Goal: Answer question/provide support: Answer question/provide support

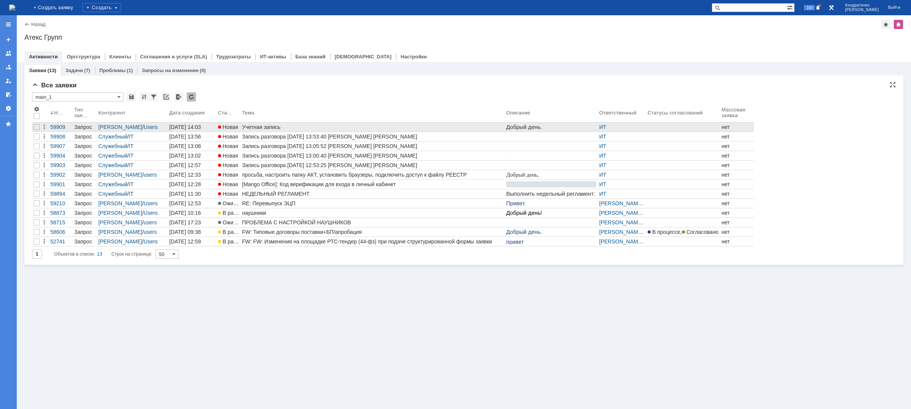
click at [254, 130] on link "Учетная запись" at bounding box center [372, 126] width 264 height 9
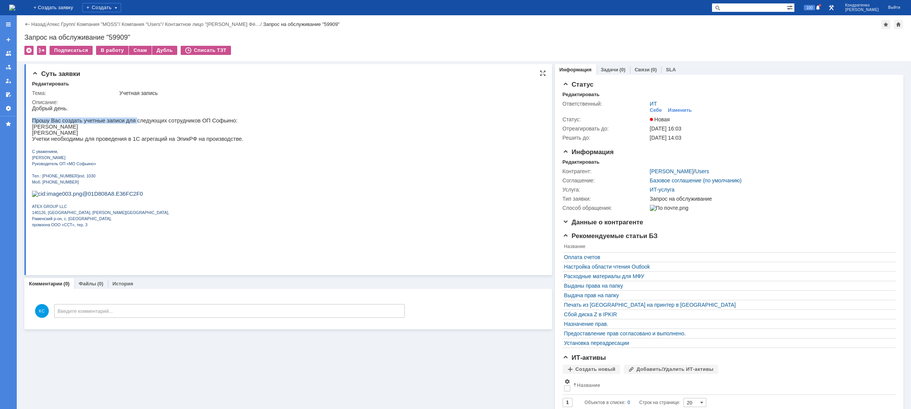
drag, startPoint x: 106, startPoint y: 122, endPoint x: 151, endPoint y: 118, distance: 45.5
click at [150, 118] on div "Добрый день. Прошу Вас создать учетные записи для следующих сотрудников ОП Софь…" at bounding box center [138, 169] width 212 height 128
click at [137, 133] on p "[PERSON_NAME]" at bounding box center [138, 133] width 212 height 6
drag, startPoint x: 103, startPoint y: 139, endPoint x: 128, endPoint y: 139, distance: 25.5
click at [128, 136] on p "[PERSON_NAME]" at bounding box center [138, 133] width 212 height 6
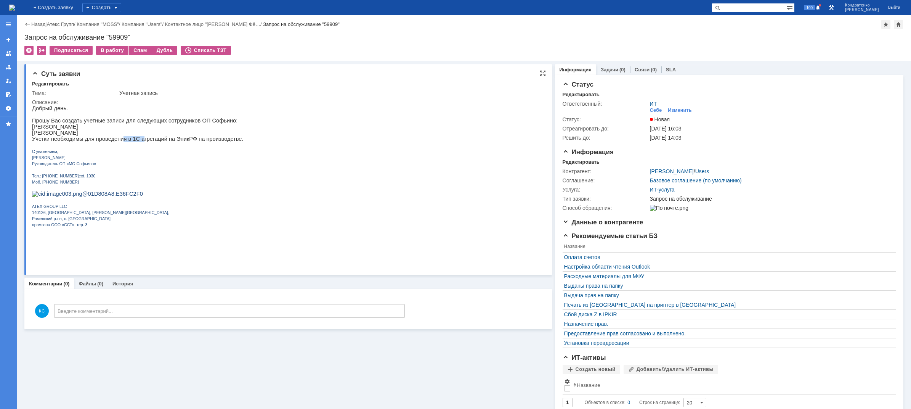
drag, startPoint x: 91, startPoint y: 146, endPoint x: 128, endPoint y: 147, distance: 37.4
click at [128, 147] on div "Добрый день. Прошу Вас создать учетные записи для следующих сотрудников ОП Софь…" at bounding box center [138, 169] width 212 height 128
click at [150, 142] on p "Учетки необходимы для проведения в 1С агрегаций на ЭпикРФ на производстве." at bounding box center [138, 139] width 212 height 6
drag, startPoint x: 160, startPoint y: 144, endPoint x: 199, endPoint y: 144, distance: 38.9
click at [195, 142] on p "Учетки необходимы для проведения в 1С агрегаций на ЭпикРФ на производстве." at bounding box center [138, 139] width 212 height 6
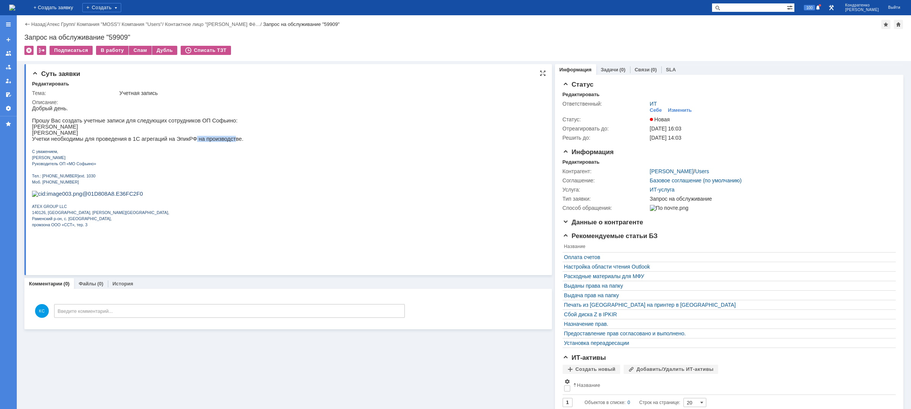
click at [230, 142] on p "Учетки необходимы для проведения в 1С агрегаций на ЭпикРФ на производстве." at bounding box center [138, 139] width 212 height 6
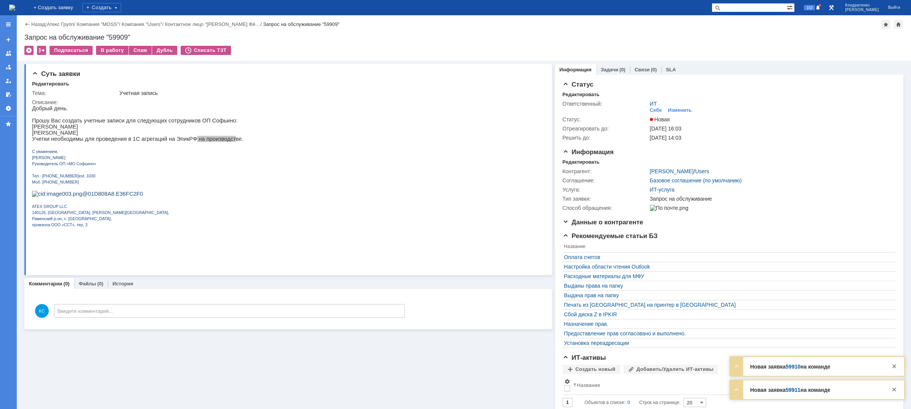
click at [15, 11] on img at bounding box center [12, 8] width 6 height 6
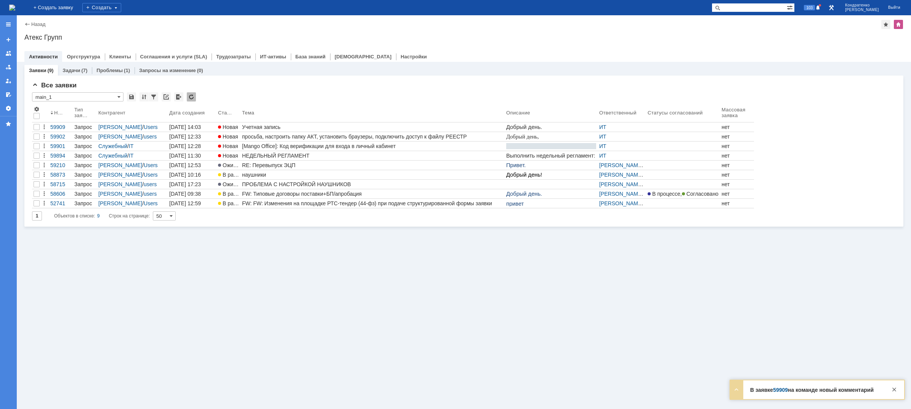
click at [15, 8] on img at bounding box center [12, 8] width 6 height 6
click at [781, 387] on link "59909" at bounding box center [780, 389] width 15 height 6
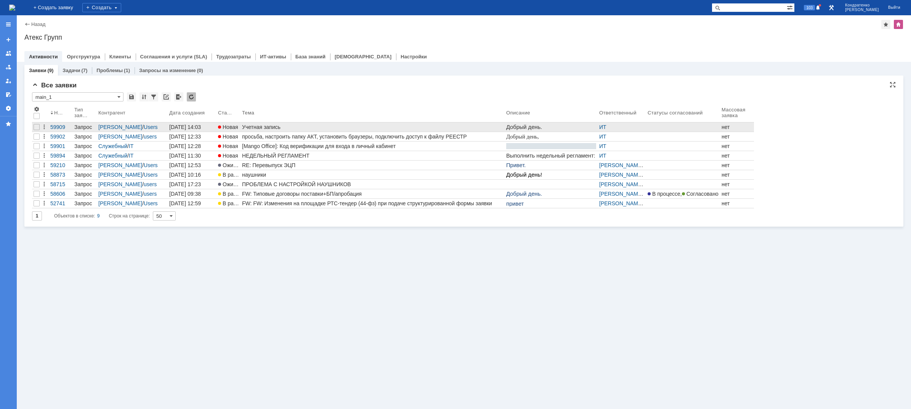
click at [261, 128] on div "Учетная запись" at bounding box center [372, 127] width 261 height 6
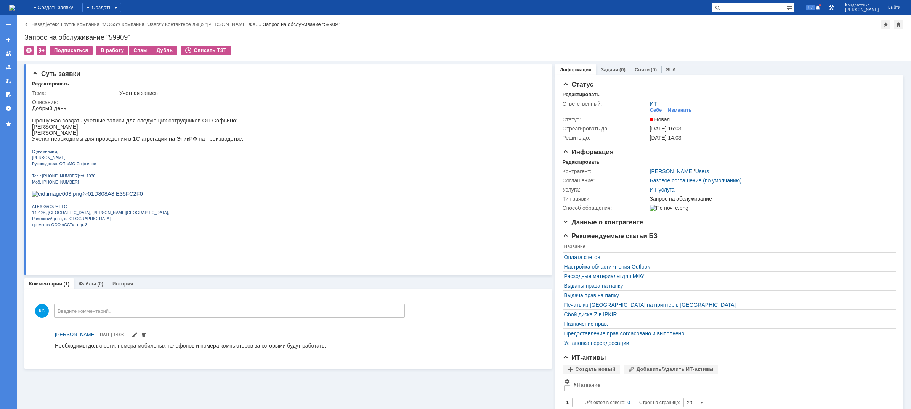
click at [15, 7] on img at bounding box center [12, 8] width 6 height 6
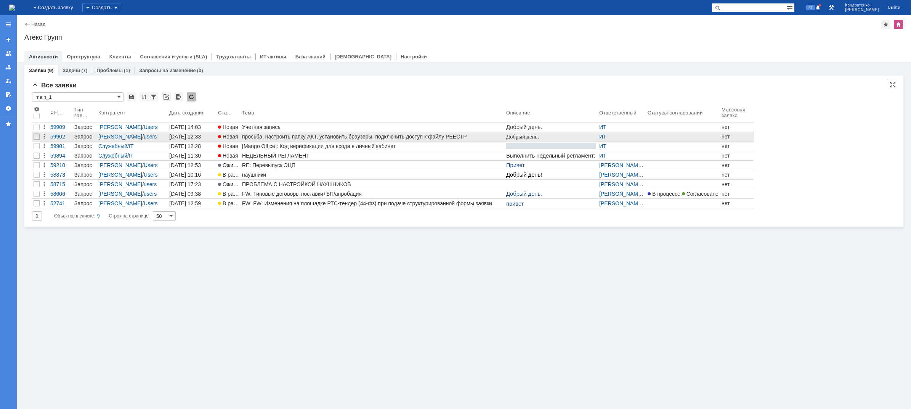
click at [266, 137] on div "просьба, настроить папку АКТ, установить браузеры, подключить доступ к файлу РЕ…" at bounding box center [372, 136] width 261 height 6
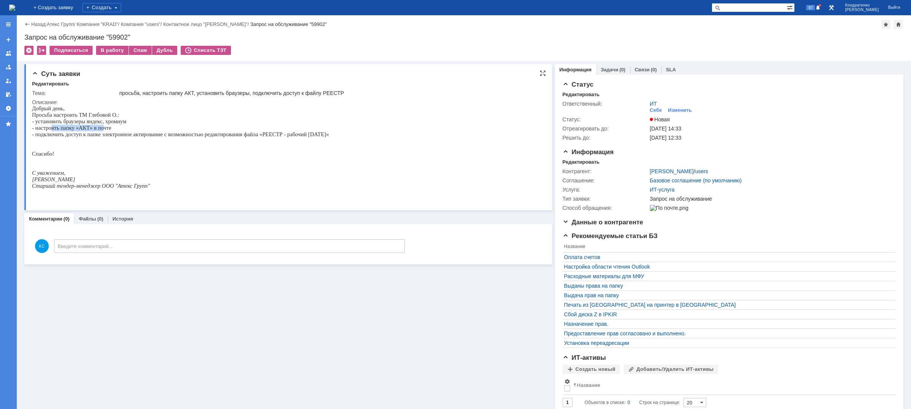
drag, startPoint x: 53, startPoint y: 130, endPoint x: 113, endPoint y: 132, distance: 60.6
click at [113, 131] on p "- настроить папку «АКТ» в почте" at bounding box center [180, 128] width 297 height 6
drag, startPoint x: 130, startPoint y: 135, endPoint x: 149, endPoint y: 135, distance: 18.7
click at [147, 135] on span "- подключить доступ к папке электронное актирование с возможностью редактирован…" at bounding box center [180, 134] width 297 height 6
drag, startPoint x: 170, startPoint y: 138, endPoint x: 192, endPoint y: 139, distance: 22.5
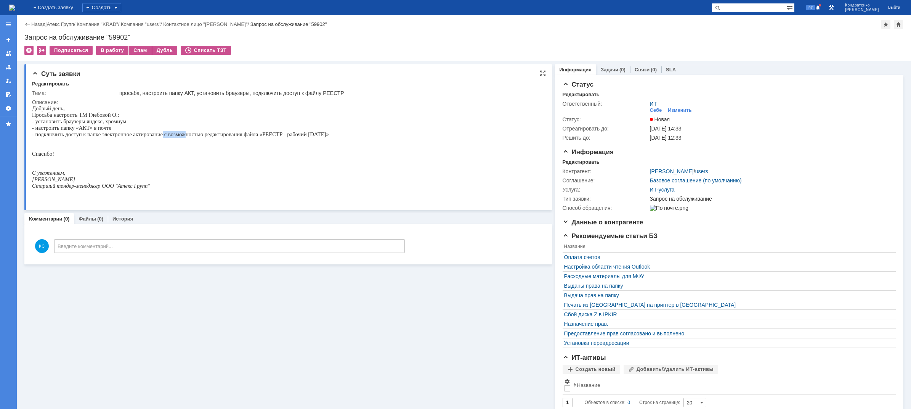
click at [187, 138] on p "- подключить доступ к папке электронное актирование с возможностью редактирован…" at bounding box center [180, 134] width 297 height 6
drag, startPoint x: 212, startPoint y: 134, endPoint x: 232, endPoint y: 132, distance: 20.3
click at [223, 132] on div "Добрый день, Просьба настроить ТМ Глебовой О.: - установить браузеры яндекс, хр…" at bounding box center [180, 150] width 297 height 90
click at [288, 131] on p "- настроить папку «АКТ» в почте" at bounding box center [180, 128] width 297 height 6
drag, startPoint x: 311, startPoint y: 133, endPoint x: 315, endPoint y: 134, distance: 4.6
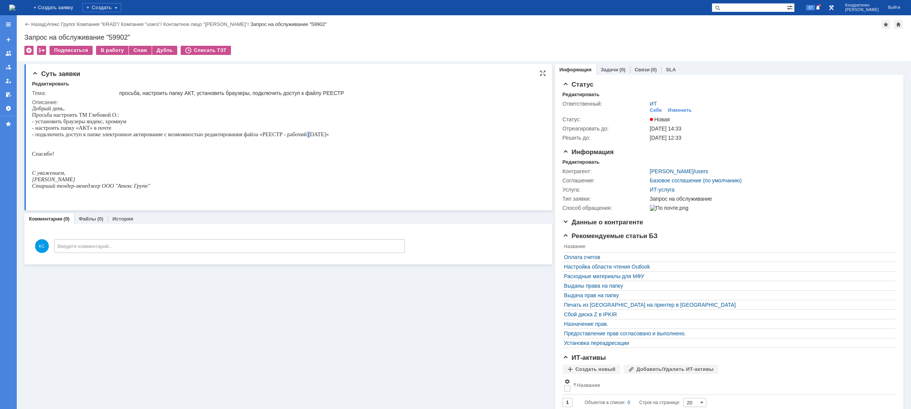
click at [314, 134] on span "- подключить доступ к папке электронное актирование с возможностью редактирован…" at bounding box center [180, 134] width 297 height 6
drag, startPoint x: 315, startPoint y: 134, endPoint x: 321, endPoint y: 136, distance: 5.5
click at [319, 135] on span "- подключить доступ к папке электронное актирование с возможностью редактирован…" at bounding box center [180, 134] width 297 height 6
click at [196, 140] on p at bounding box center [180, 141] width 297 height 6
drag, startPoint x: 104, startPoint y: 131, endPoint x: 119, endPoint y: 132, distance: 14.5
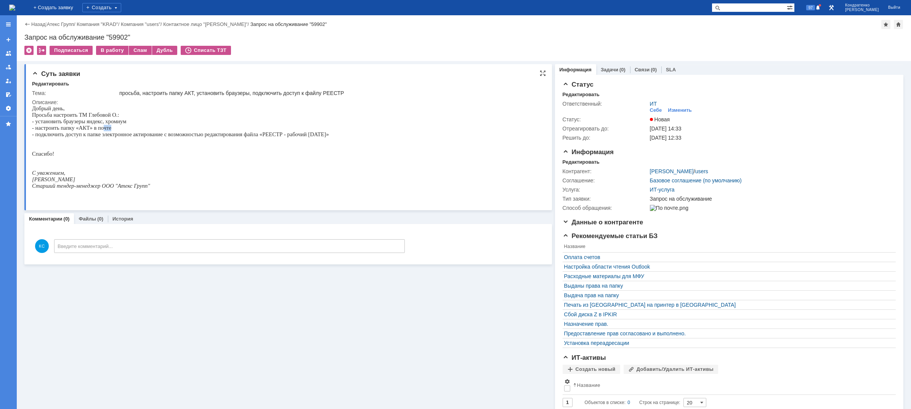
click at [119, 131] on p "- настроить папку «АКТ» в почте" at bounding box center [180, 128] width 297 height 6
drag, startPoint x: 135, startPoint y: 135, endPoint x: 141, endPoint y: 135, distance: 5.3
click at [141, 135] on span "- подключить доступ к папке электронное актирование с возможностью редактирован…" at bounding box center [180, 134] width 297 height 6
drag, startPoint x: 54, startPoint y: 116, endPoint x: 84, endPoint y: 118, distance: 30.2
click at [84, 118] on span "Просьба настроить ТМ Глебовой О.:" at bounding box center [75, 115] width 87 height 6
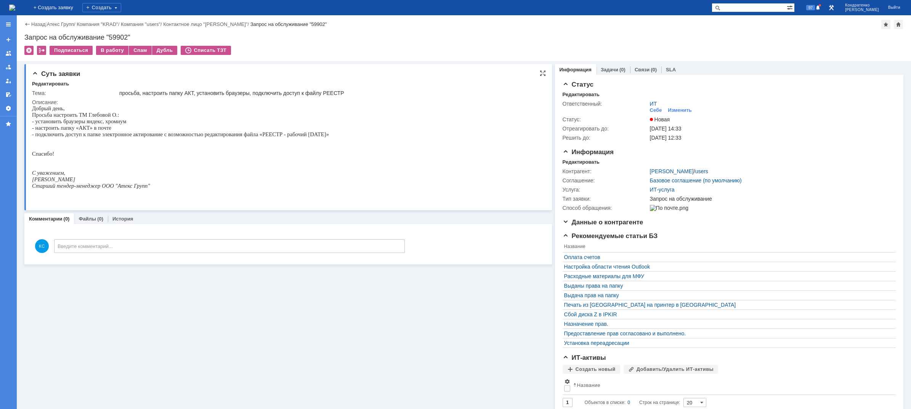
click at [88, 126] on span "- настроить папку «АКТ» в почте" at bounding box center [71, 128] width 79 height 6
drag, startPoint x: 67, startPoint y: 126, endPoint x: 100, endPoint y: 123, distance: 33.6
click at [99, 123] on div "Добрый день, Просьба настроить ТМ Глебовой О.: - установить браузеры яндекс, хр…" at bounding box center [180, 150] width 297 height 90
click at [100, 128] on span "- настроить папку «АКТ» в почте" at bounding box center [71, 128] width 79 height 6
drag, startPoint x: 62, startPoint y: 128, endPoint x: 89, endPoint y: 130, distance: 26.7
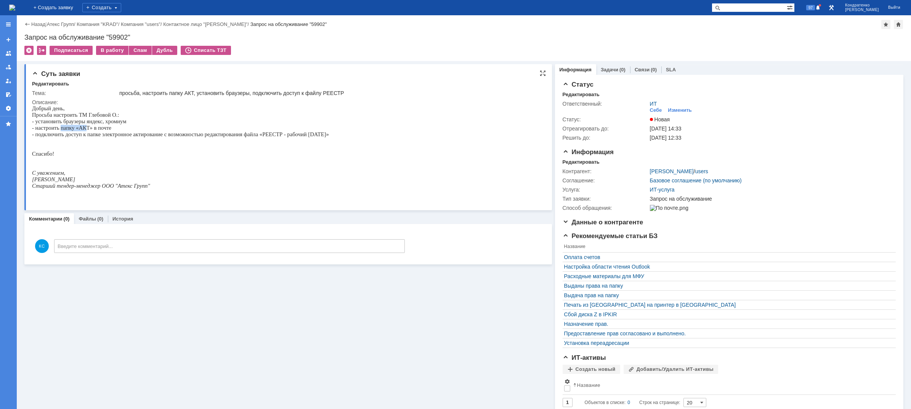
click at [88, 130] on span "- настроить папку «АКТ» в почте" at bounding box center [71, 128] width 79 height 6
drag, startPoint x: 89, startPoint y: 130, endPoint x: 93, endPoint y: 132, distance: 5.0
click at [89, 130] on span "- настроить папку «АКТ» в почте" at bounding box center [71, 128] width 79 height 6
click at [87, 137] on span "- подключить доступ к папке электронное актирование с возможностью редактирован…" at bounding box center [180, 134] width 297 height 6
click at [15, 8] on img at bounding box center [12, 8] width 6 height 6
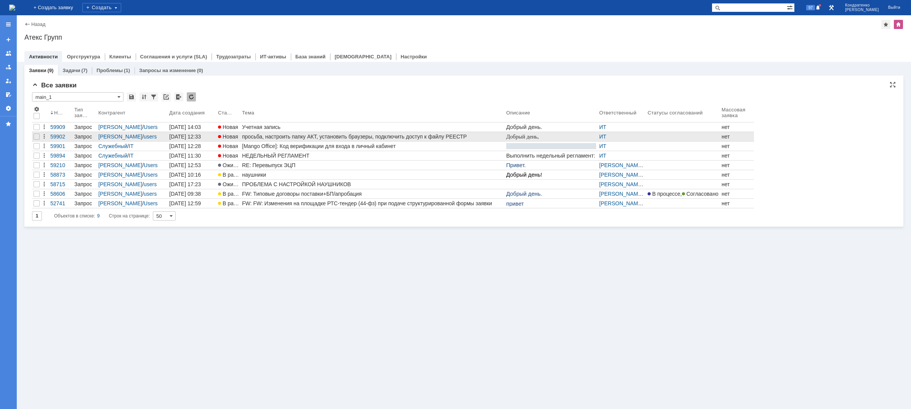
click at [315, 136] on div "просьба, настроить папку АКТ, установить браузеры, подключить доступ к файлу РЕ…" at bounding box center [372, 136] width 261 height 6
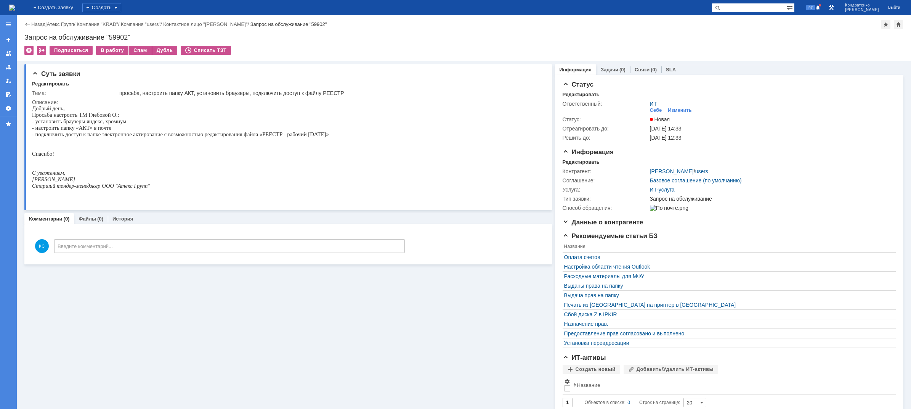
drag, startPoint x: 116, startPoint y: 50, endPoint x: 125, endPoint y: 40, distance: 13.2
click at [117, 50] on div "В работу" at bounding box center [112, 50] width 32 height 9
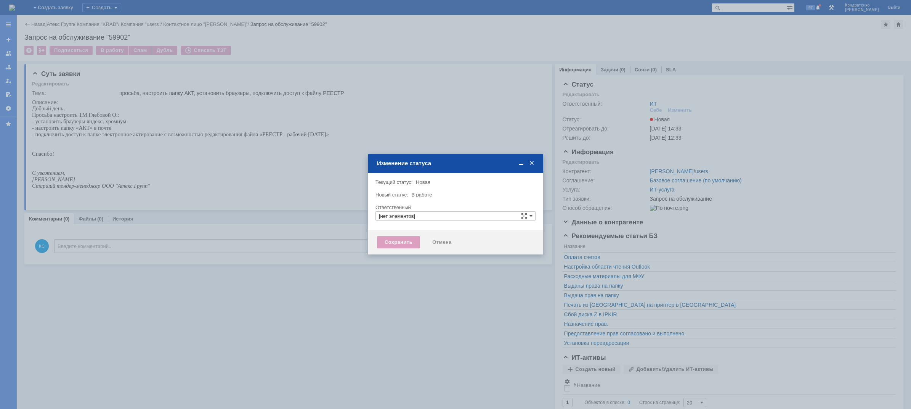
type input "ИТ"
type input "[PERSON_NAME]"
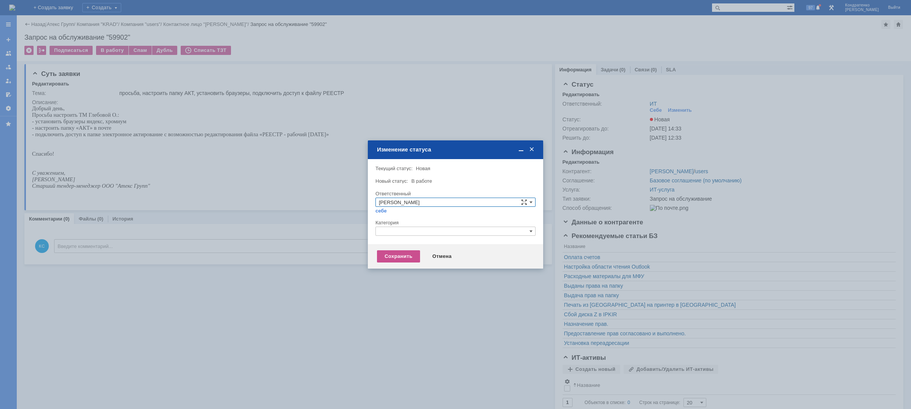
click at [414, 231] on input "text" at bounding box center [455, 230] width 160 height 9
drag, startPoint x: 402, startPoint y: 234, endPoint x: 346, endPoint y: 234, distance: 55.6
click at [346, 234] on body "Идет загрузка, пожалуйста, подождите. На домашнюю + Создать заявку Создать 97 К…" at bounding box center [455, 204] width 911 height 409
click at [399, 264] on span "Прочее" at bounding box center [455, 267] width 153 height 6
click at [396, 255] on div "Сохранить" at bounding box center [398, 256] width 43 height 12
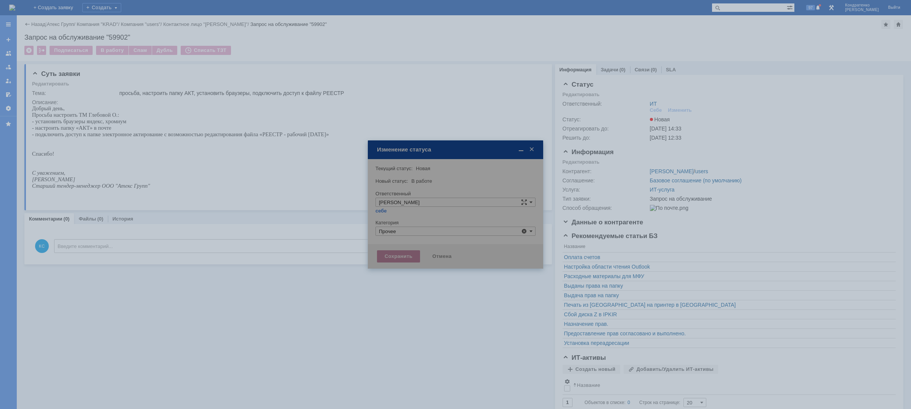
type input "Прочее"
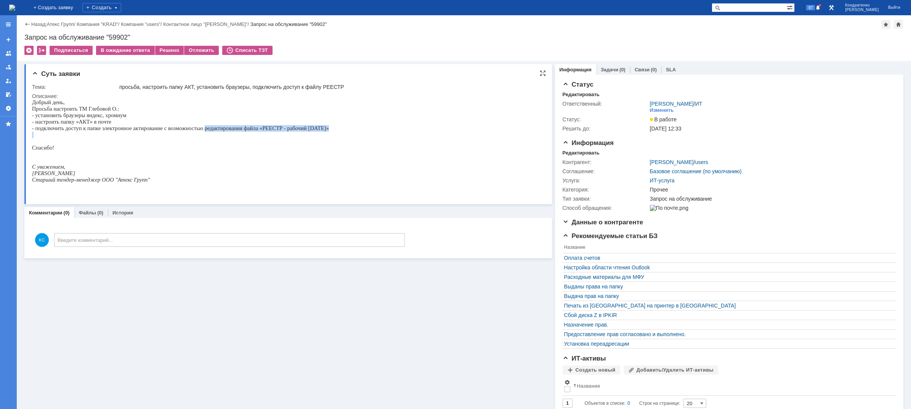
drag, startPoint x: 205, startPoint y: 129, endPoint x: 256, endPoint y: 135, distance: 51.3
click at [252, 135] on div "Добрый день, Просьба настроить ТМ Глебовой О.: - установить браузеры яндекс, хр…" at bounding box center [180, 144] width 297 height 90
click at [275, 131] on p "- подключить доступ к папке электронное актирование с возможностью редактирован…" at bounding box center [180, 128] width 297 height 6
drag, startPoint x: 194, startPoint y: 130, endPoint x: 278, endPoint y: 127, distance: 83.9
click at [262, 127] on span "- подключить доступ к папке электронное актирование с возможностью редактирован…" at bounding box center [180, 128] width 297 height 6
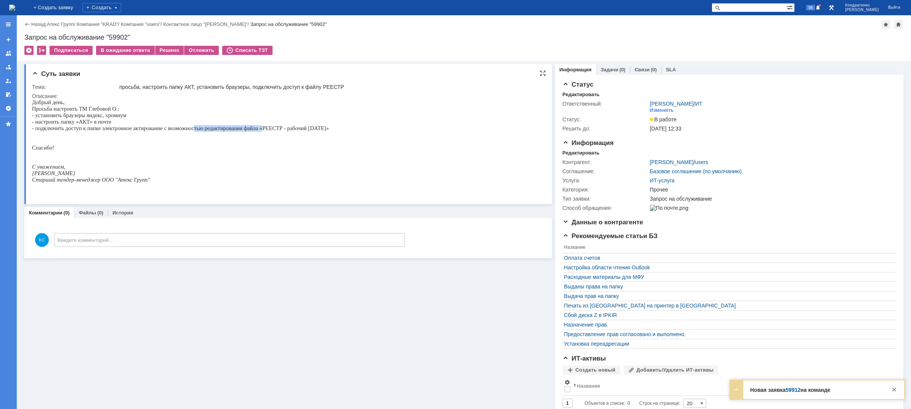
drag, startPoint x: 289, startPoint y: 127, endPoint x: 331, endPoint y: 127, distance: 41.9
click at [329, 127] on span "- подключить доступ к папке электронное актирование с возможностью редактирован…" at bounding box center [180, 128] width 297 height 6
drag, startPoint x: 265, startPoint y: 126, endPoint x: 280, endPoint y: 123, distance: 15.5
click at [281, 122] on div "Добрый день, Просьба настроить ТМ Глебовой О.: - установить браузеры яндекс, хр…" at bounding box center [180, 144] width 297 height 90
drag, startPoint x: 53, startPoint y: 119, endPoint x: 87, endPoint y: 117, distance: 33.6
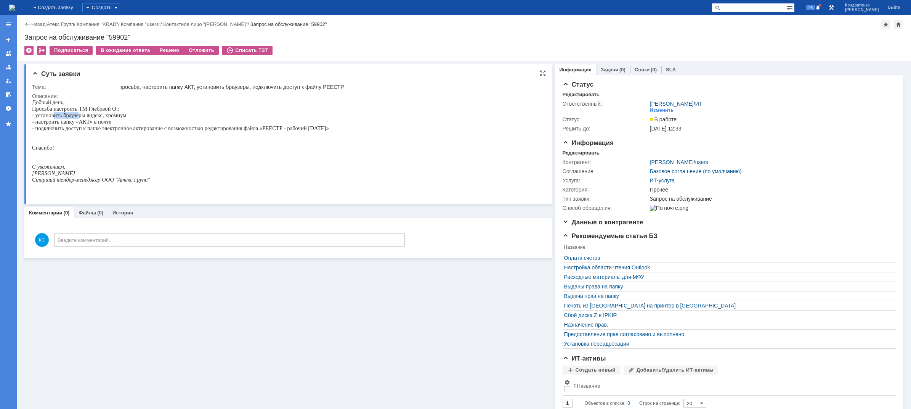
click at [85, 114] on p "- установить браузеры яндекс, хромиум" at bounding box center [180, 115] width 297 height 6
click at [82, 122] on span "- настроить папку «АКТ» в почте" at bounding box center [71, 122] width 79 height 6
drag, startPoint x: 78, startPoint y: 131, endPoint x: 89, endPoint y: 131, distance: 10.7
click at [89, 131] on span "- подключить доступ к папке электронное актирование с возможностью редактирован…" at bounding box center [180, 128] width 297 height 6
drag, startPoint x: 112, startPoint y: 128, endPoint x: 159, endPoint y: 128, distance: 47.3
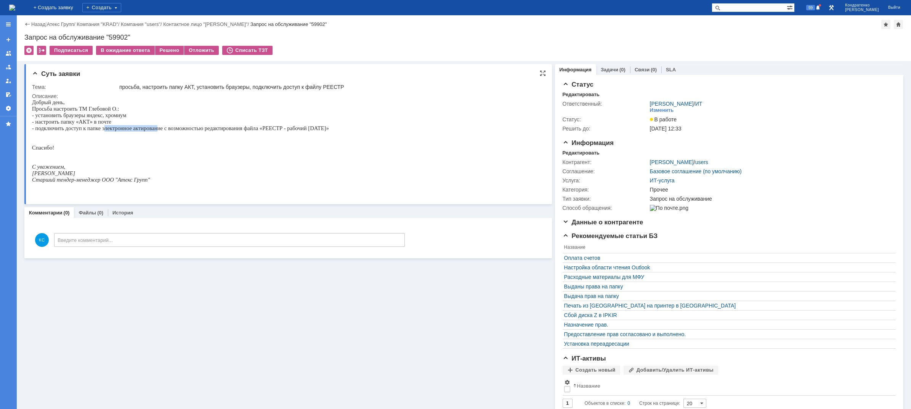
click at [159, 128] on span "- подключить доступ к папке электронное актирование с возможностью редактирован…" at bounding box center [180, 128] width 297 height 6
drag, startPoint x: 195, startPoint y: 130, endPoint x: 249, endPoint y: 134, distance: 53.9
click at [248, 134] on div "Добрый день, Просьба настроить ТМ Глебовой О.: - установить браузеры яндекс, хр…" at bounding box center [180, 144] width 297 height 90
click at [322, 130] on span "- подключить доступ к папке электронное актирование с возможностью редактирован…" at bounding box center [180, 128] width 297 height 6
drag, startPoint x: 332, startPoint y: 130, endPoint x: 273, endPoint y: 132, distance: 59.5
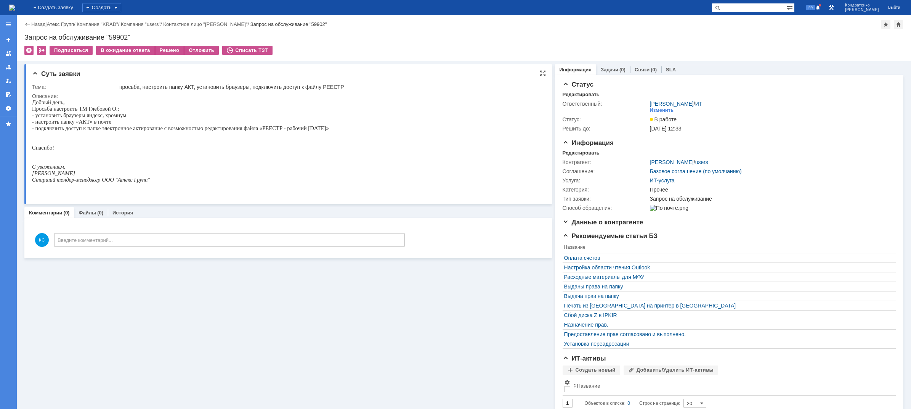
click at [273, 131] on span "- подключить доступ к папке электронное актирование с возможностью редактирован…" at bounding box center [180, 128] width 297 height 6
click at [267, 131] on span "- подключить доступ к папке электронное актирование с возможностью редактирован…" at bounding box center [180, 128] width 297 height 6
drag, startPoint x: 274, startPoint y: 128, endPoint x: 320, endPoint y: 134, distance: 46.2
click at [295, 130] on span "- подключить доступ к папке электронное актирование с возможностью редактирован…" at bounding box center [180, 128] width 297 height 6
drag, startPoint x: 335, startPoint y: 131, endPoint x: 271, endPoint y: 130, distance: 63.3
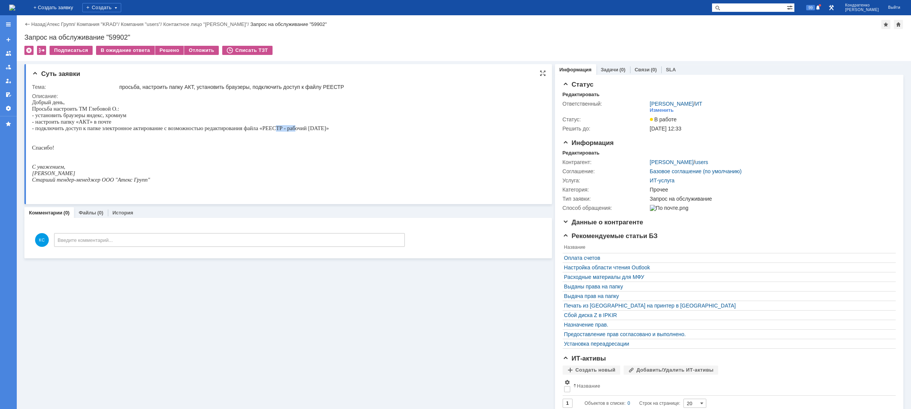
click at [271, 130] on span "- подключить доступ к папке электронное актирование с возможностью редактирован…" at bounding box center [180, 128] width 297 height 6
drag, startPoint x: 68, startPoint y: 136, endPoint x: 77, endPoint y: 130, distance: 10.5
click at [77, 130] on div "Добрый день, Просьба настроить ТМ Глебовой О.: - установить браузеры яндекс, хр…" at bounding box center [180, 144] width 297 height 90
click at [74, 130] on span "- подключить доступ к папке электронное актирование с возможностью редактирован…" at bounding box center [180, 128] width 297 height 6
drag, startPoint x: 75, startPoint y: 130, endPoint x: 274, endPoint y: 131, distance: 198.9
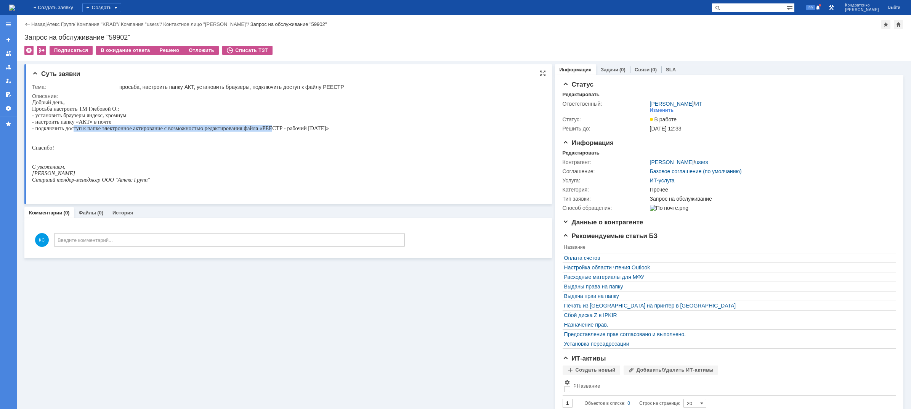
click at [274, 131] on span "- подключить доступ к папке электронное актирование с возможностью редактирован…" at bounding box center [180, 128] width 297 height 6
click at [277, 131] on span "- подключить доступ к папке электронное актирование с возможностью редактирован…" at bounding box center [180, 128] width 297 height 6
drag, startPoint x: 274, startPoint y: 131, endPoint x: 335, endPoint y: 131, distance: 61.4
click at [329, 131] on span "- подключить доступ к папке электронное актирование с возможностью редактирован…" at bounding box center [180, 128] width 297 height 6
drag, startPoint x: 92, startPoint y: 133, endPoint x: 126, endPoint y: 129, distance: 34.5
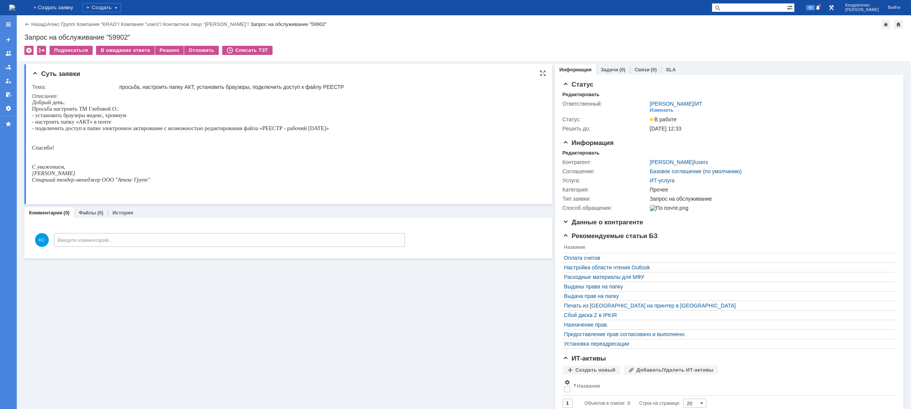
click at [98, 131] on span "- подключить доступ к папке электронное актирование с возможностью редактирован…" at bounding box center [180, 128] width 297 height 6
drag, startPoint x: 164, startPoint y: 129, endPoint x: 172, endPoint y: 127, distance: 8.3
click at [171, 127] on span "- подключить доступ к папке электронное актирование с возможностью редактирован…" at bounding box center [180, 128] width 297 height 6
click at [195, 127] on span "- подключить доступ к папке электронное актирование с возможностью редактирован…" at bounding box center [180, 128] width 297 height 6
drag, startPoint x: 232, startPoint y: 128, endPoint x: 249, endPoint y: 128, distance: 17.5
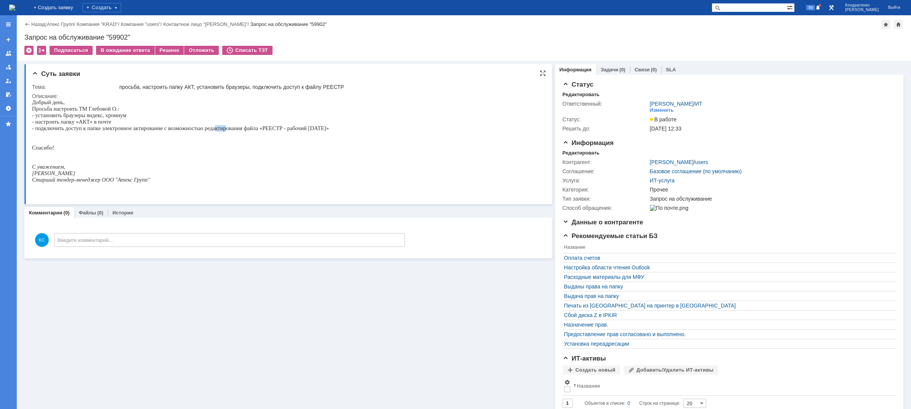
click at [237, 128] on span "- подключить доступ к папке электронное актирование с возможностью редактирован…" at bounding box center [180, 128] width 297 height 6
click at [273, 128] on span "- подключить доступ к папке электронное актирование с возможностью редактирован…" at bounding box center [180, 128] width 297 height 6
drag, startPoint x: 317, startPoint y: 131, endPoint x: 322, endPoint y: 131, distance: 4.6
click at [319, 131] on span "- подключить доступ к папке электронное актирование с возможностью редактирован…" at bounding box center [180, 128] width 297 height 6
drag, startPoint x: 332, startPoint y: 130, endPoint x: 286, endPoint y: 134, distance: 46.3
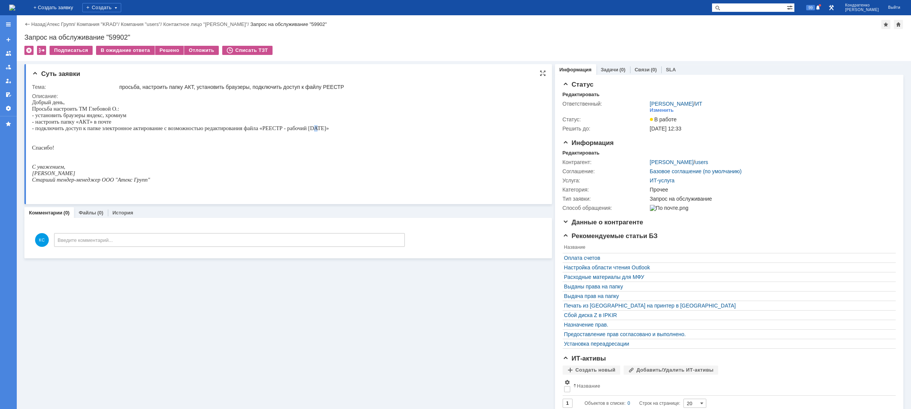
click at [286, 134] on div "Добрый день, Просьба настроить ТМ Глебовой О.: - установить браузеры яндекс, хр…" at bounding box center [180, 144] width 297 height 90
click at [277, 125] on p "- настроить папку «АКТ» в почте" at bounding box center [180, 122] width 297 height 6
drag, startPoint x: 273, startPoint y: 130, endPoint x: 335, endPoint y: 131, distance: 62.1
click at [329, 131] on span "- подключить доступ к папке электронное актирование с возможностью редактирован…" at bounding box center [180, 128] width 297 height 6
click at [270, 130] on span "- подключить доступ к папке электронное актирование с возможностью редактирован…" at bounding box center [180, 128] width 297 height 6
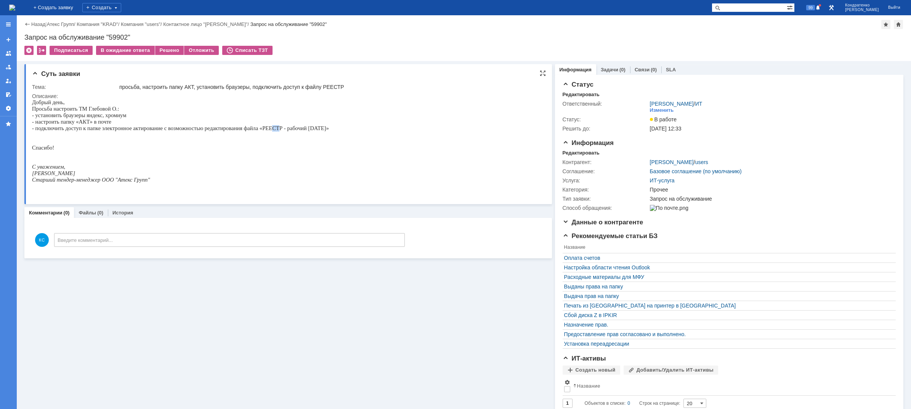
drag, startPoint x: 274, startPoint y: 130, endPoint x: 279, endPoint y: 128, distance: 5.1
click at [279, 128] on span "- подключить доступ к папке электронное актирование с возможностью редактирован…" at bounding box center [180, 128] width 297 height 6
click at [821, 9] on span at bounding box center [817, 8] width 5 height 6
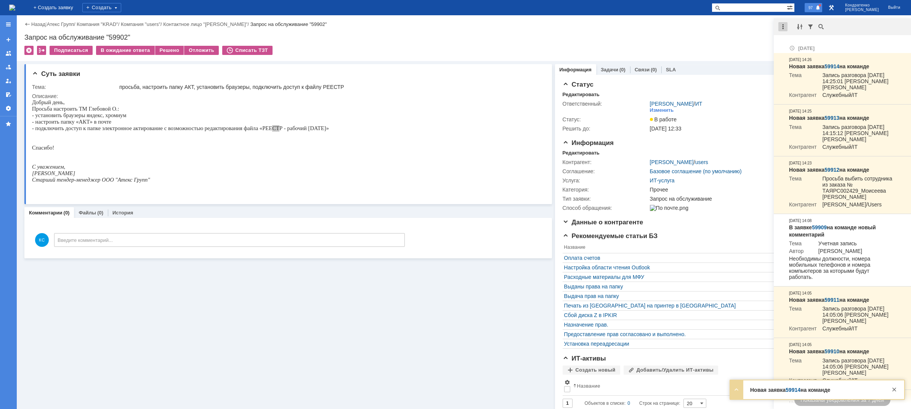
click at [782, 25] on div at bounding box center [782, 26] width 9 height 9
click at [797, 39] on div "Отметить уведомления прочитанными" at bounding box center [835, 46] width 111 height 16
click at [204, 163] on p at bounding box center [180, 160] width 297 height 6
click at [185, 137] on p at bounding box center [180, 134] width 297 height 6
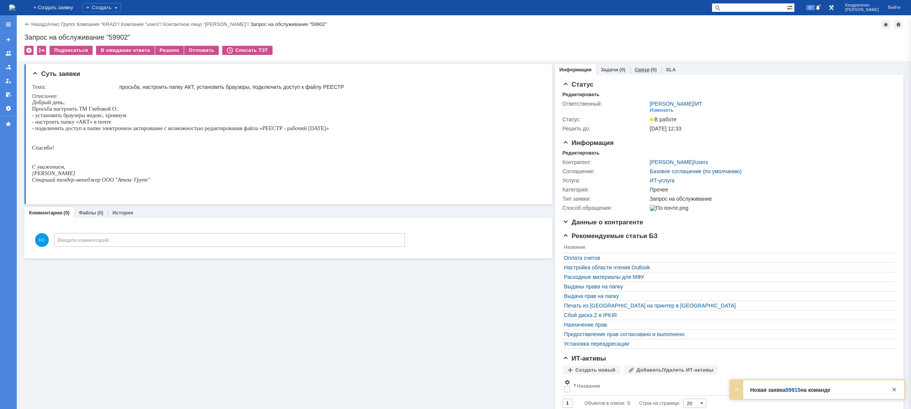
click at [643, 68] on div "Связи (0)" at bounding box center [646, 69] width 22 height 5
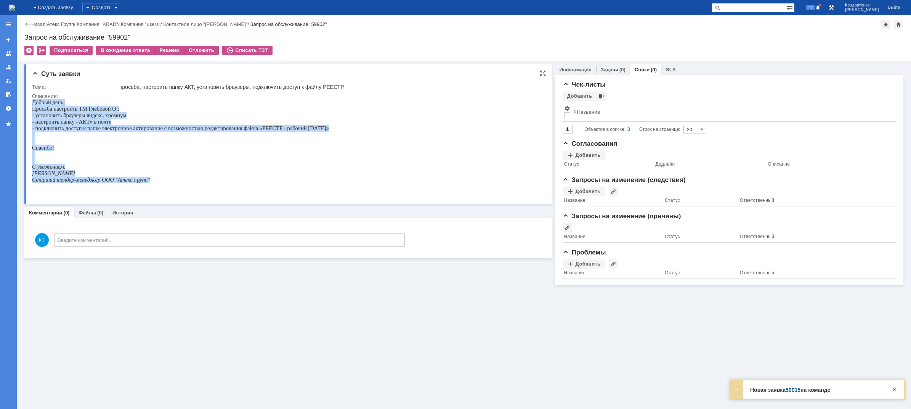
drag, startPoint x: 159, startPoint y: 186, endPoint x: 10, endPoint y: 113, distance: 165.2
click at [32, 113] on html "Добрый день, Просьба настроить ТМ Глебовой О.: - установить браузеры яндекс, хр…" at bounding box center [284, 144] width 504 height 90
copy div "Добрый день, Просьба настроить ТМ Глебовой О.: - установить браузеры яндекс, хр…"
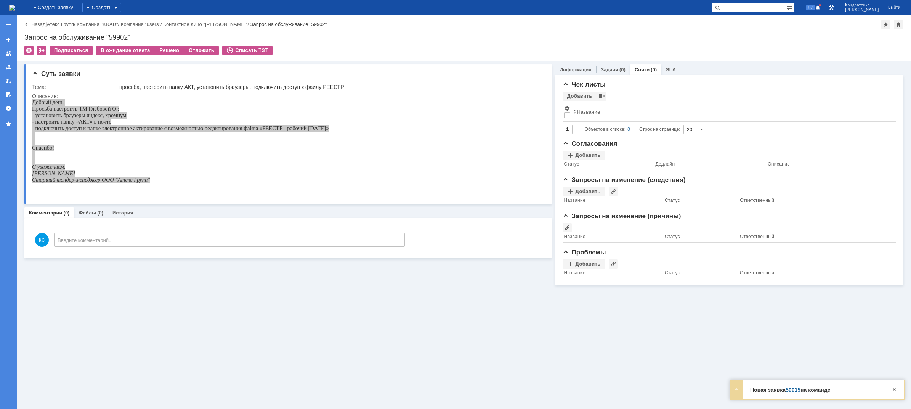
click at [613, 69] on link "Задачи" at bounding box center [610, 70] width 18 height 6
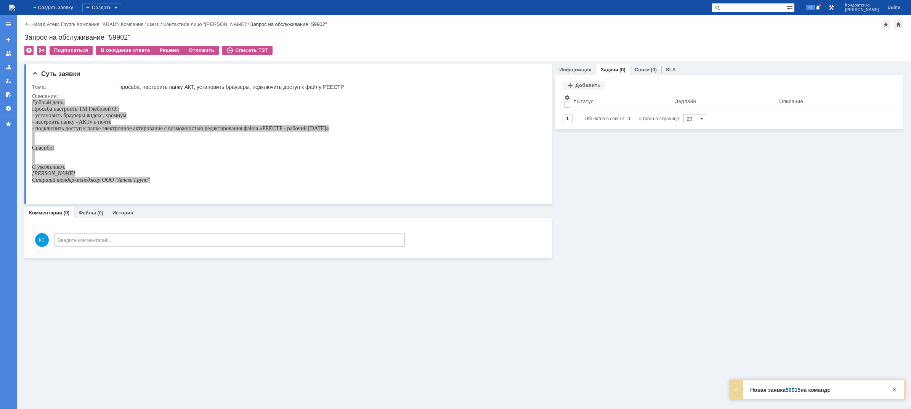
click at [641, 71] on link "Связи" at bounding box center [642, 70] width 15 height 6
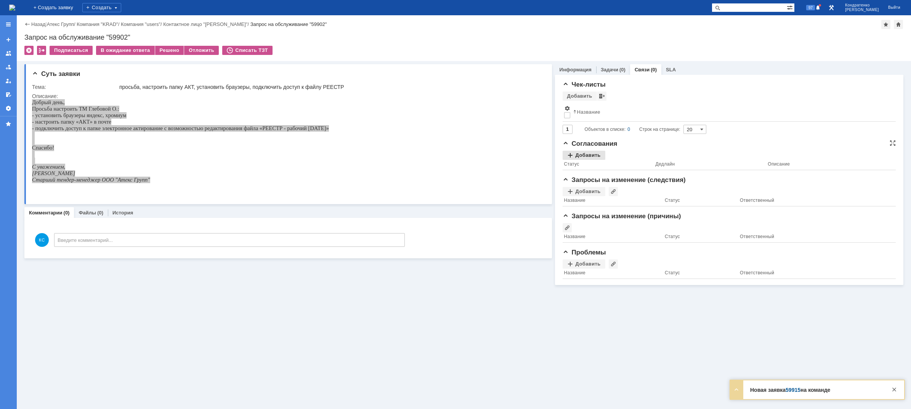
click at [581, 155] on div "Добавить" at bounding box center [584, 155] width 43 height 9
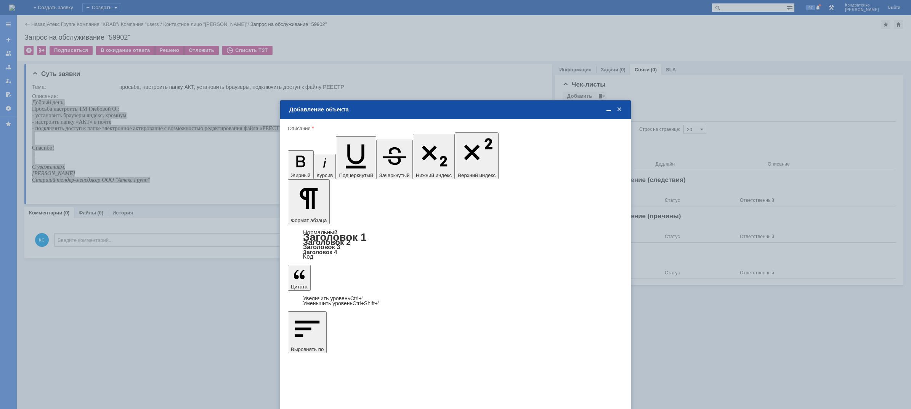
drag, startPoint x: 386, startPoint y: 2175, endPoint x: 444, endPoint y: 2173, distance: 58.0
drag, startPoint x: 319, startPoint y: 216, endPoint x: 218, endPoint y: 216, distance: 100.6
click at [218, 216] on body "Идет загрузка, пожалуйста, подождите. На домашнюю + Создать заявку Создать 97 К…" at bounding box center [455, 204] width 911 height 409
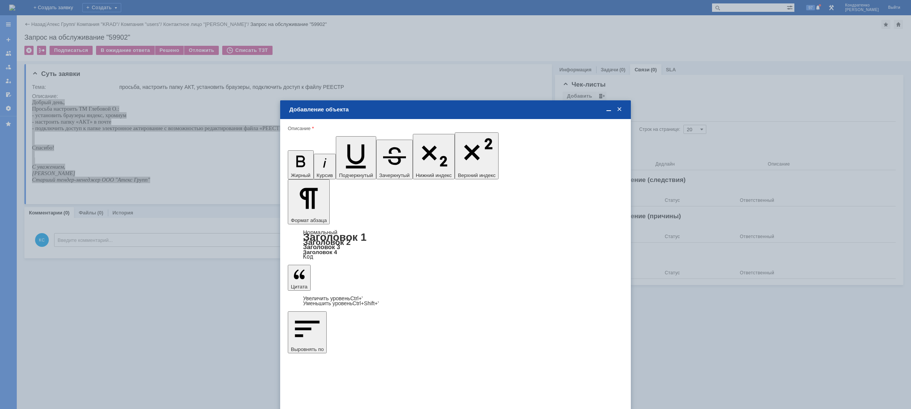
drag, startPoint x: 298, startPoint y: 219, endPoint x: 280, endPoint y: 217, distance: 18.4
click at [353, 265] on span "[PERSON_NAME]" at bounding box center [351, 265] width 41 height 6
click at [0, 0] on input "[PERSON_NAME]" at bounding box center [0, 0] width 0 height 0
type input "Выбрано: 1 (объекты класса 'Сотрудник')"
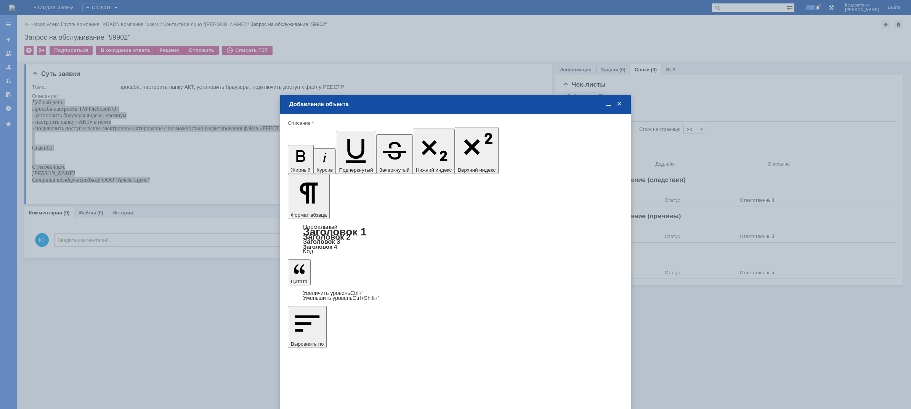
type input "1"
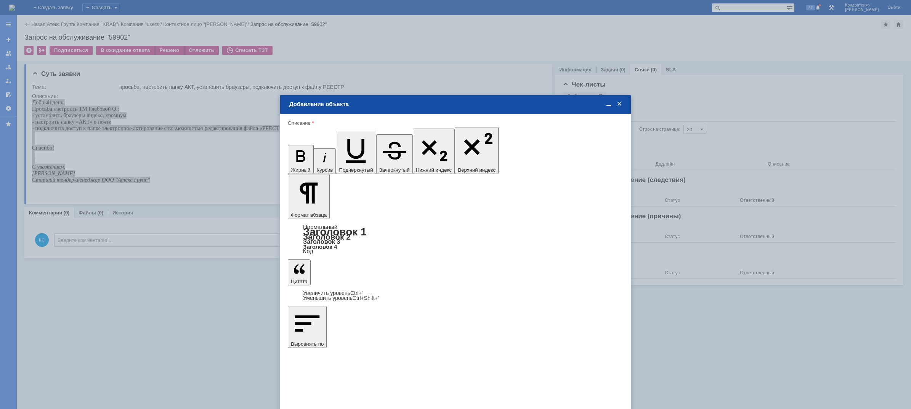
drag, startPoint x: 509, startPoint y: 251, endPoint x: 510, endPoint y: 246, distance: 5.4
click at [505, 272] on span "дней" at bounding box center [512, 273] width 30 height 6
type input "дней"
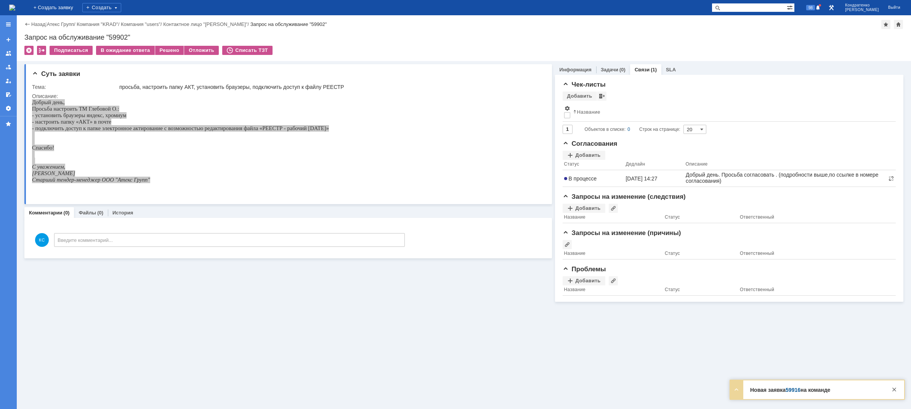
click at [15, 6] on img at bounding box center [12, 8] width 6 height 6
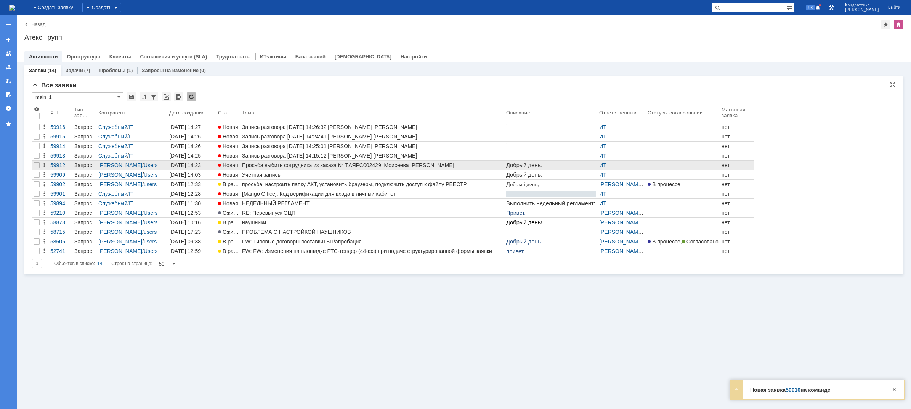
click at [269, 165] on div "Просьба выбить сотрудника из заказа № ТAЯРС002429_Моисеева Татьяна" at bounding box center [372, 165] width 261 height 6
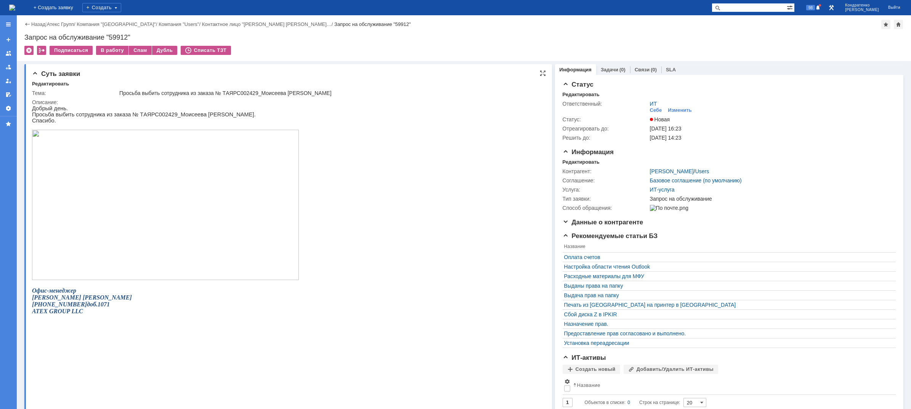
click at [192, 199] on img at bounding box center [165, 205] width 267 height 150
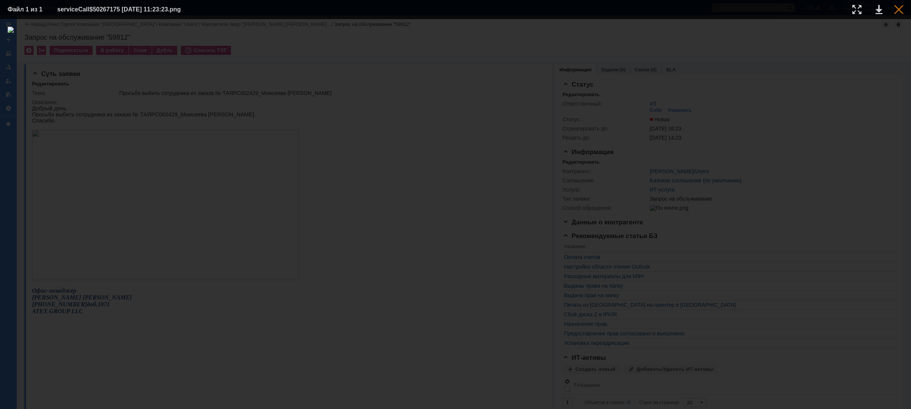
click at [901, 8] on div at bounding box center [898, 9] width 9 height 9
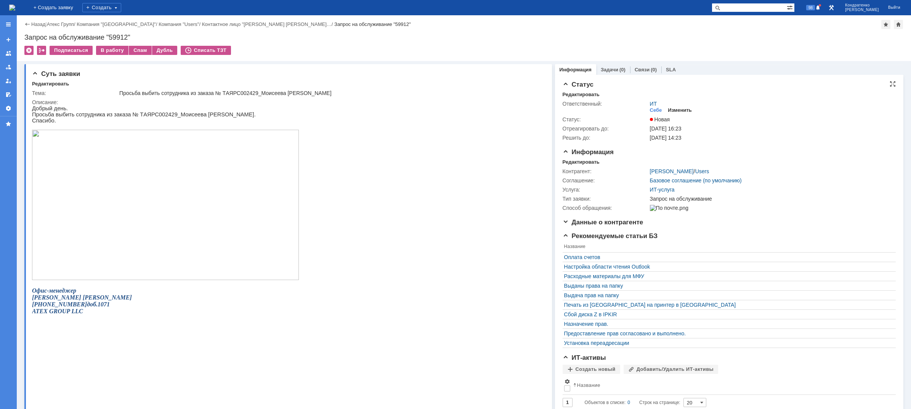
click at [684, 110] on div "Изменить" at bounding box center [680, 110] width 24 height 6
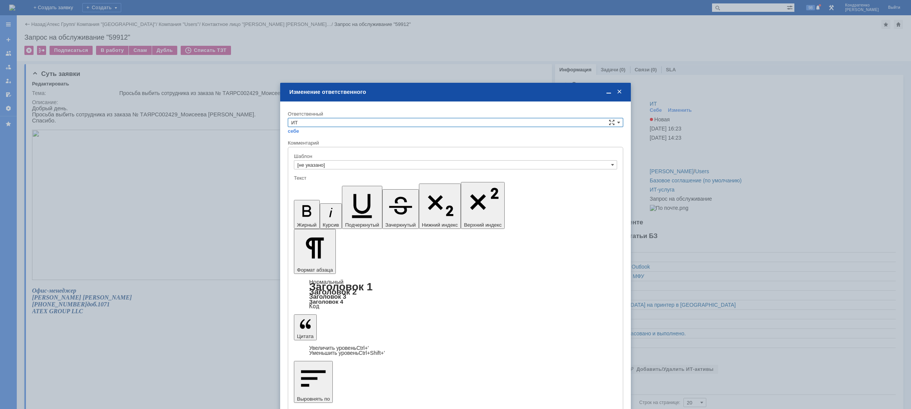
click at [351, 127] on input "ИТ" at bounding box center [455, 122] width 335 height 9
click at [319, 185] on span "АСУ" at bounding box center [455, 186] width 329 height 6
type input "АСУ"
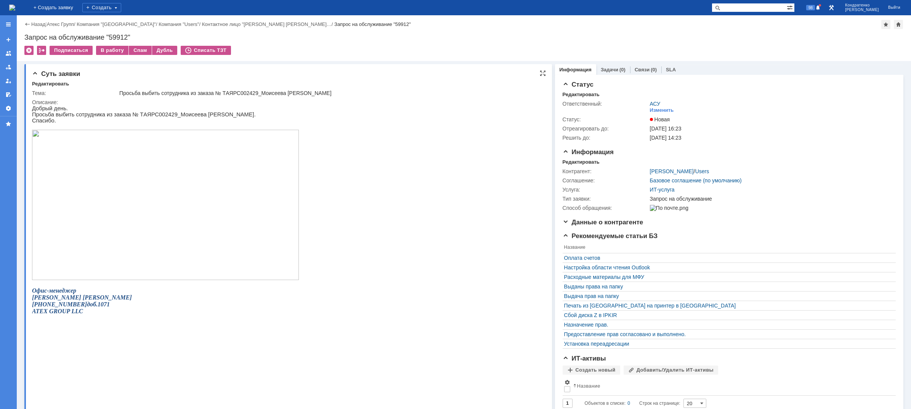
click at [144, 171] on img at bounding box center [165, 205] width 267 height 150
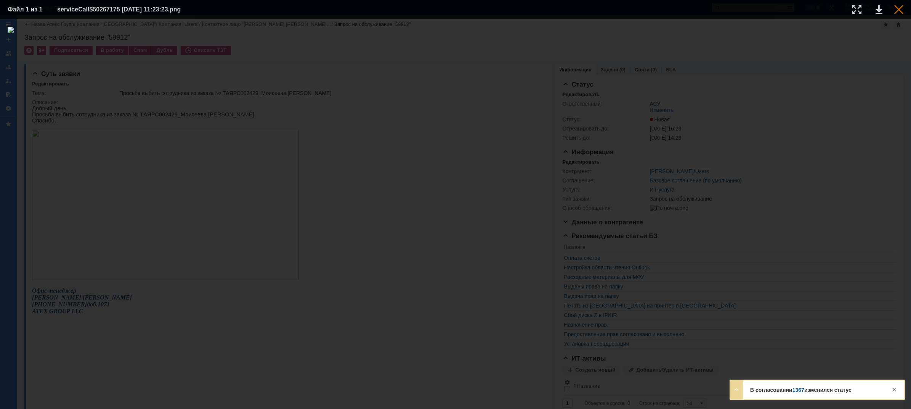
click at [898, 11] on div at bounding box center [898, 9] width 9 height 9
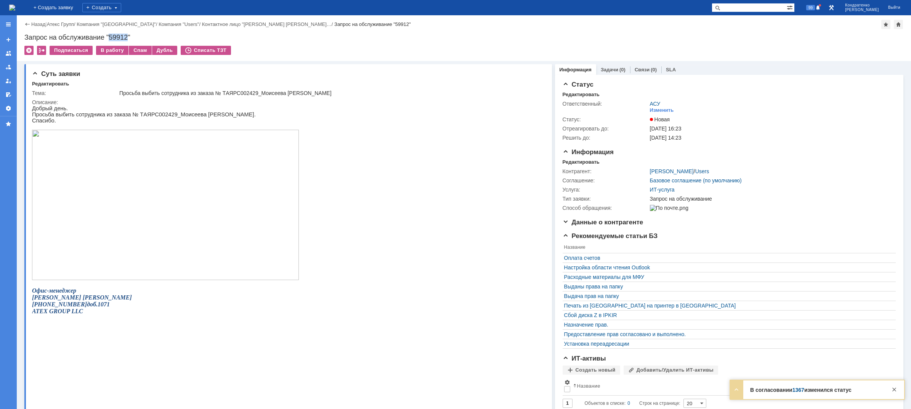
drag, startPoint x: 109, startPoint y: 34, endPoint x: 128, endPoint y: 35, distance: 18.7
click at [128, 35] on div "Запрос на обслуживание "59912"" at bounding box center [463, 38] width 879 height 8
click at [658, 110] on div "Изменить" at bounding box center [662, 110] width 24 height 6
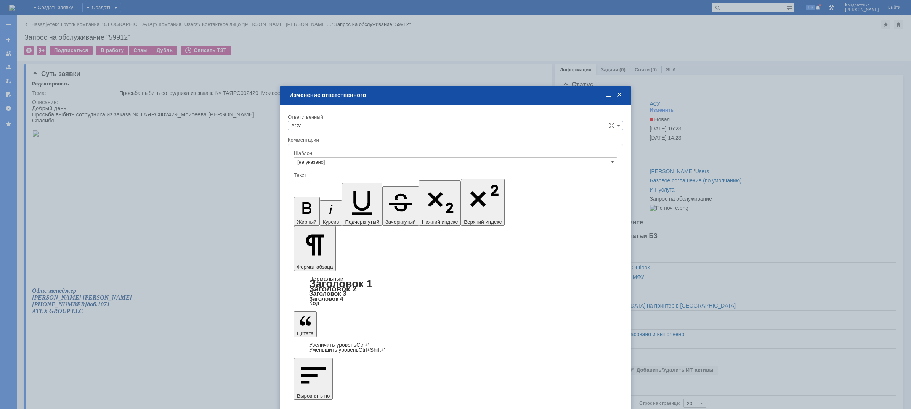
click at [346, 125] on input "АСУ" at bounding box center [455, 125] width 335 height 9
click at [309, 168] on span "ИТ" at bounding box center [455, 171] width 329 height 6
type input "ИТ"
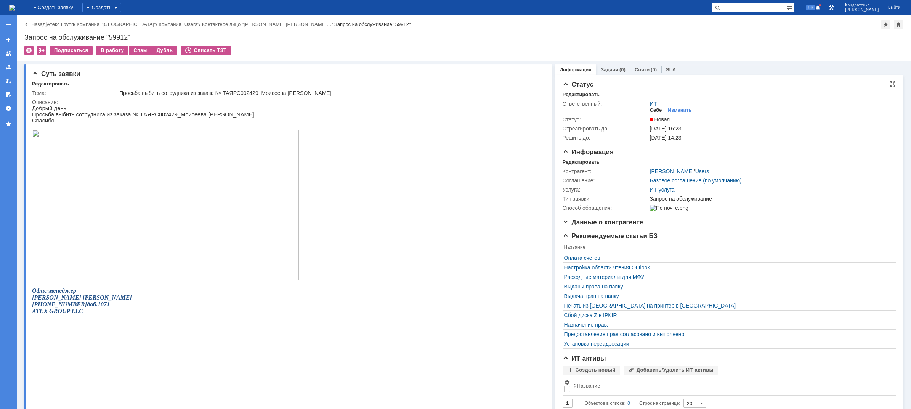
click at [654, 109] on div "Себе" at bounding box center [656, 110] width 12 height 6
click at [190, 115] on p "Просьба выбить сотрудника из заказа № ТAЯРС002429_Моисеева Татьяна." at bounding box center [165, 114] width 267 height 6
drag, startPoint x: 178, startPoint y: 116, endPoint x: 202, endPoint y: 116, distance: 24.8
click at [202, 116] on p "Просьба выбить сотрудника из заказа № ТAЯРС002429_Моисеева Татьяна." at bounding box center [165, 114] width 267 height 6
click at [206, 117] on p "Просьба выбить сотрудника из заказа № ТAЯРС002429_Моисеева Татьяна." at bounding box center [165, 114] width 267 height 6
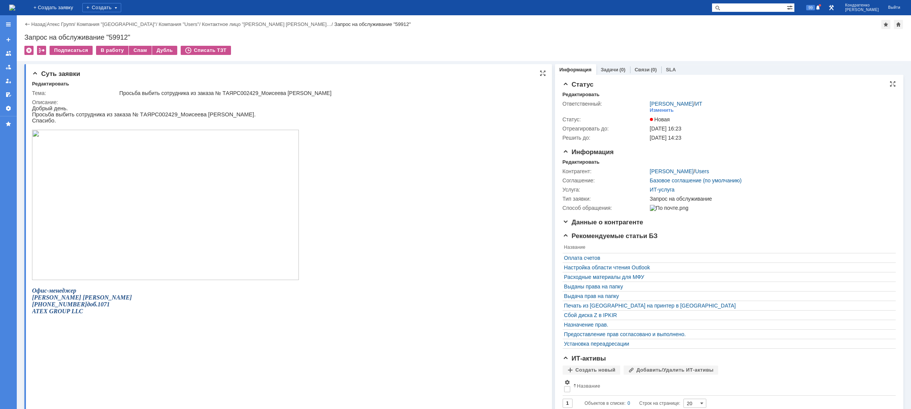
click at [185, 119] on p "Спасибо." at bounding box center [165, 120] width 267 height 6
click at [117, 50] on div "В работу" at bounding box center [112, 50] width 32 height 9
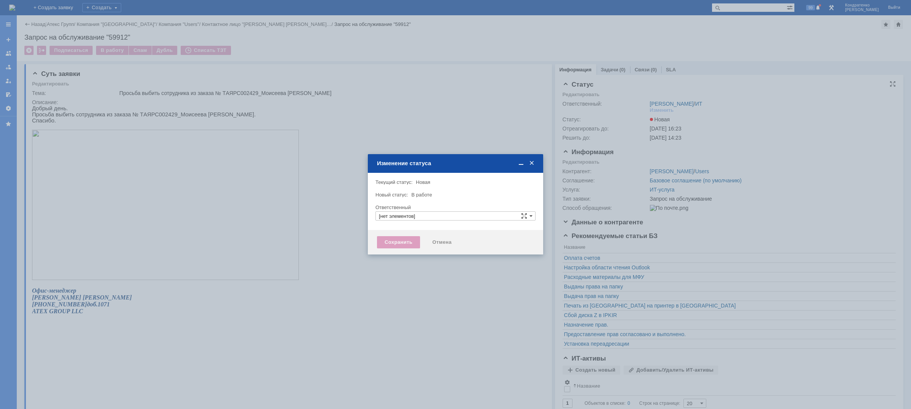
type input "[PERSON_NAME]"
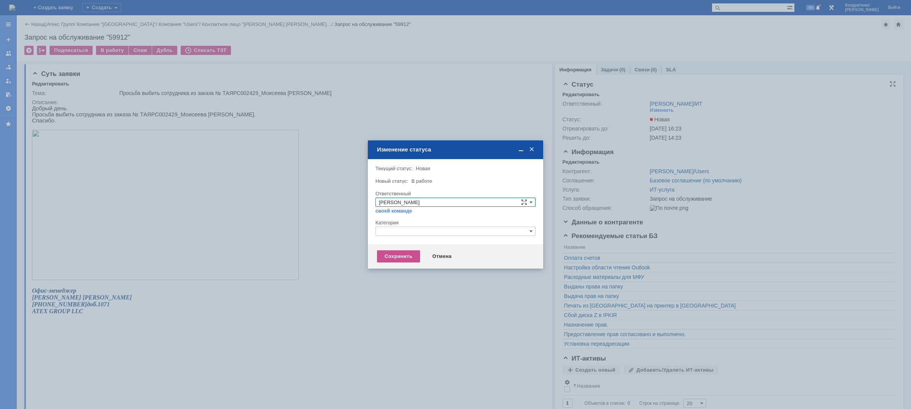
click at [428, 234] on input "text" at bounding box center [455, 230] width 160 height 9
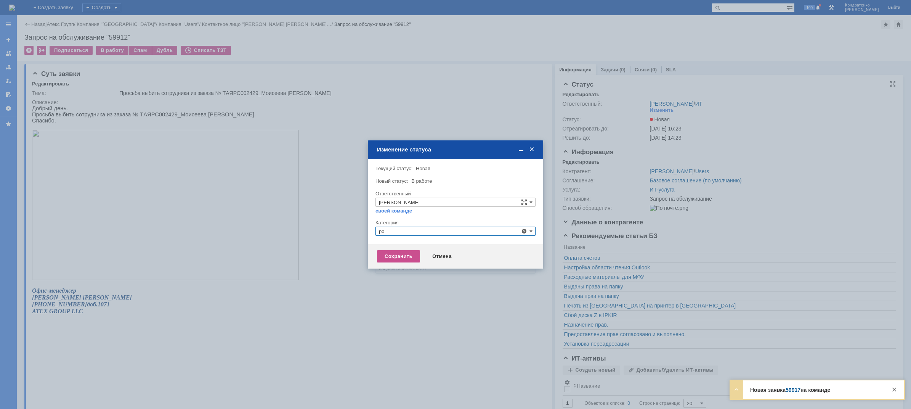
drag, startPoint x: 358, startPoint y: 225, endPoint x: 336, endPoint y: 225, distance: 21.7
click at [336, 225] on body "Идет загрузка, пожалуйста, подождите. На домашнюю + Создать заявку Создать 100 …" at bounding box center [455, 204] width 911 height 409
click at [402, 264] on span "Прочее" at bounding box center [455, 267] width 153 height 6
type input "Прочее"
click at [405, 258] on div "Сохранить" at bounding box center [398, 256] width 43 height 12
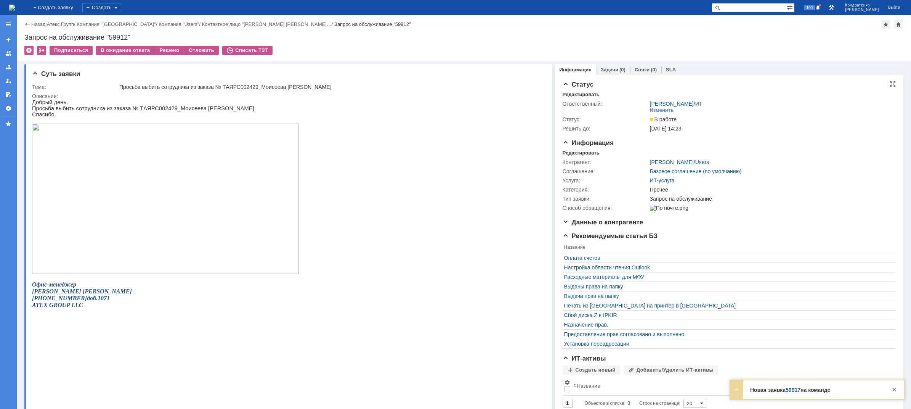
click at [15, 10] on img at bounding box center [12, 8] width 6 height 6
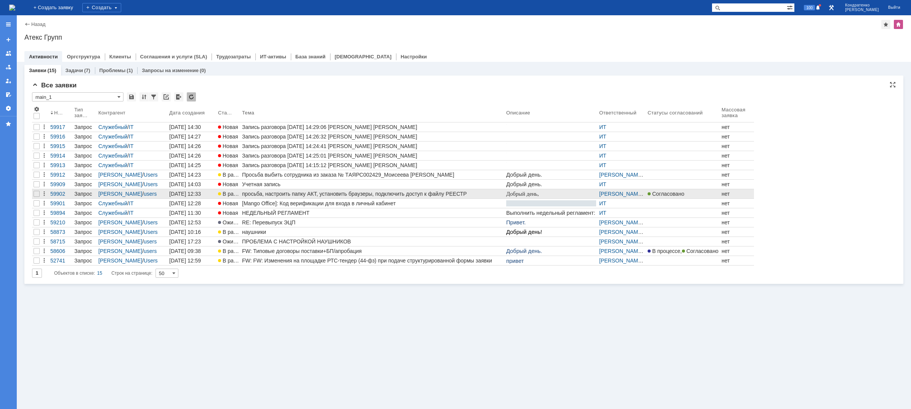
click at [270, 196] on div "просьба, настроить папку АКТ, установить браузеры, подключить доступ к файлу РЕ…" at bounding box center [372, 194] width 261 height 6
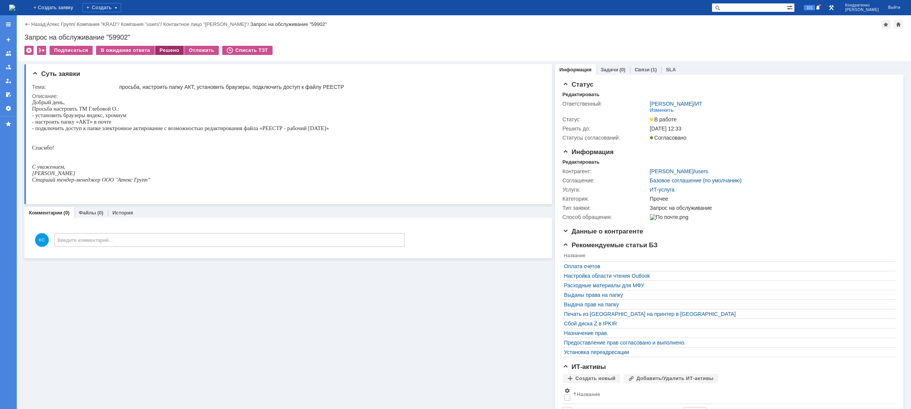
click at [163, 49] on div "Решено" at bounding box center [169, 50] width 29 height 9
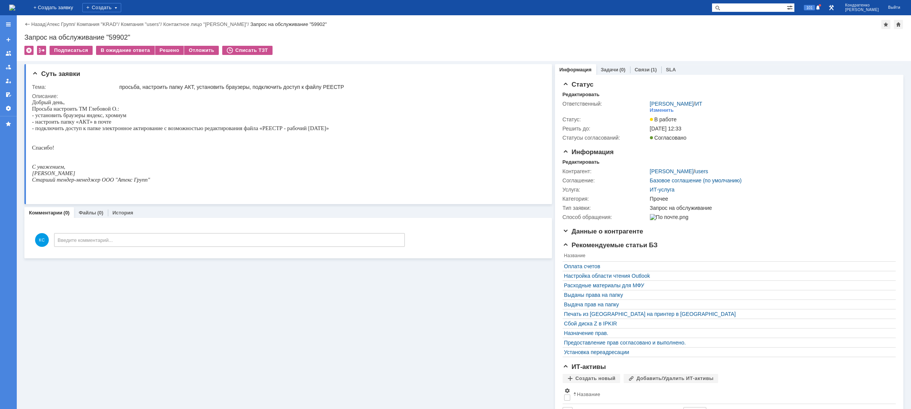
click at [15, 6] on img at bounding box center [12, 8] width 6 height 6
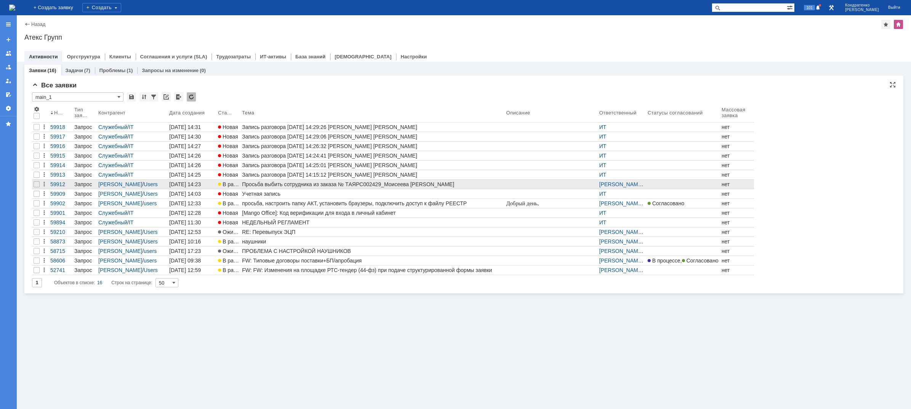
click at [265, 185] on div "Просьба выбить сотрудника из заказа № ТAЯРС002429_Моисеева Татьяна" at bounding box center [372, 184] width 261 height 6
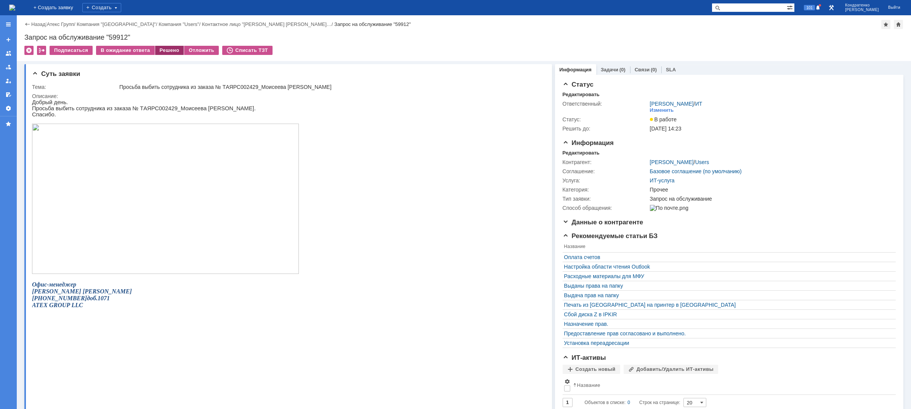
click at [163, 53] on div "Решено" at bounding box center [169, 50] width 29 height 9
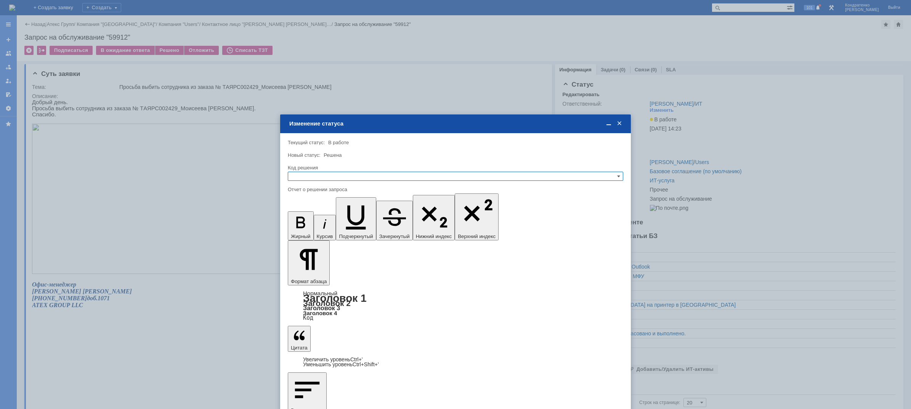
click at [313, 176] on input "text" at bounding box center [455, 176] width 335 height 9
click at [317, 210] on span "Решено" at bounding box center [455, 213] width 329 height 6
type input "Решено"
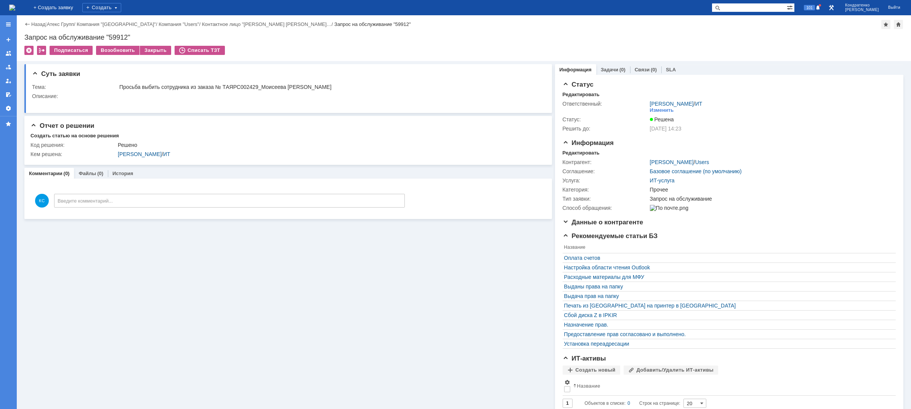
click at [15, 10] on img at bounding box center [12, 8] width 6 height 6
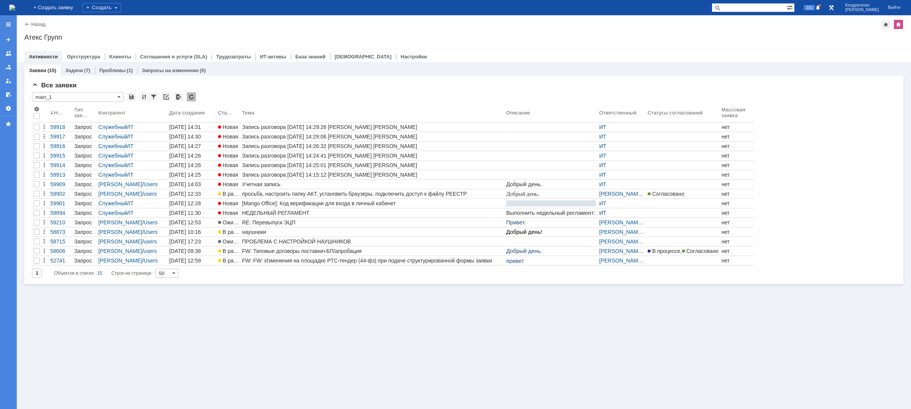
click at [262, 192] on div "просьба, настроить папку АКТ, установить браузеры, подключить доступ к файлу РЕ…" at bounding box center [372, 194] width 261 height 6
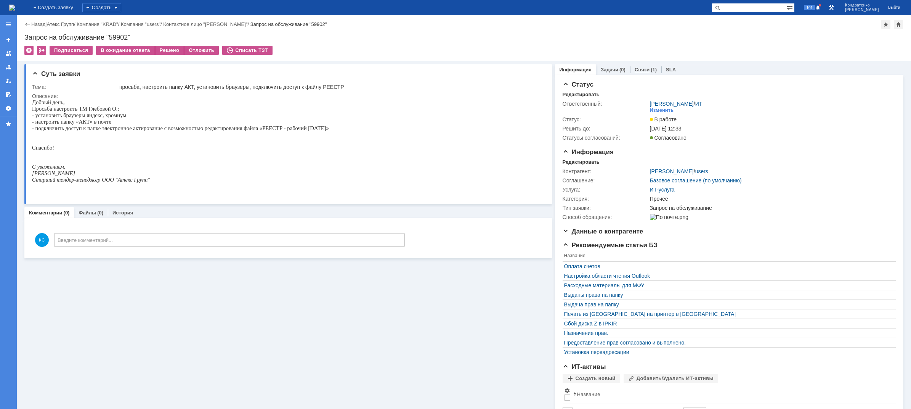
click at [640, 68] on link "Связи" at bounding box center [642, 70] width 15 height 6
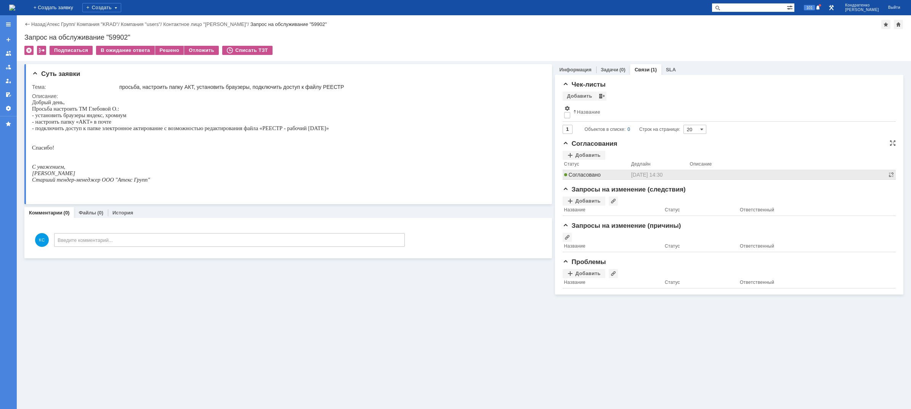
click at [591, 176] on span "Согласовано" at bounding box center [582, 175] width 37 height 6
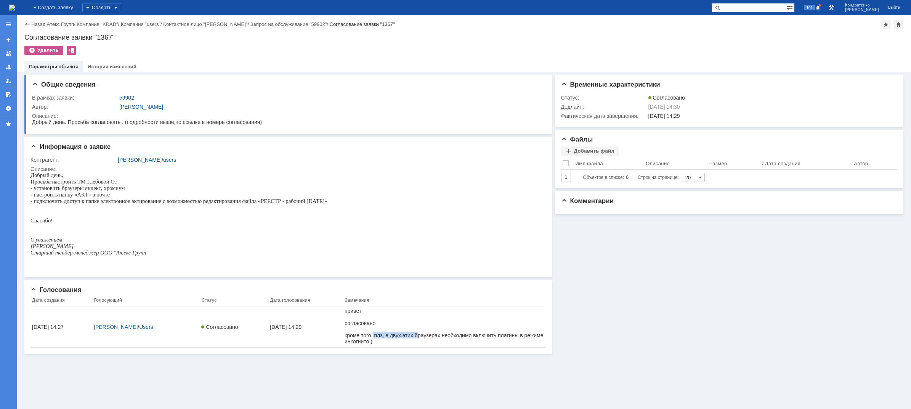
drag, startPoint x: 372, startPoint y: 336, endPoint x: 418, endPoint y: 335, distance: 45.7
click at [418, 335] on div "кроме того, плз, в двух этих браузерах необходимо включить плагины в режиме инк…" at bounding box center [444, 338] width 199 height 12
drag, startPoint x: 436, startPoint y: 335, endPoint x: 470, endPoint y: 333, distance: 33.2
click at [469, 333] on div "кроме того, плз, в двух этих браузерах необходимо включить плагины в режиме инк…" at bounding box center [444, 338] width 199 height 12
click at [495, 333] on div "кроме того, плз, в двух этих браузерах необходимо включить плагины в режиме инк…" at bounding box center [444, 338] width 199 height 12
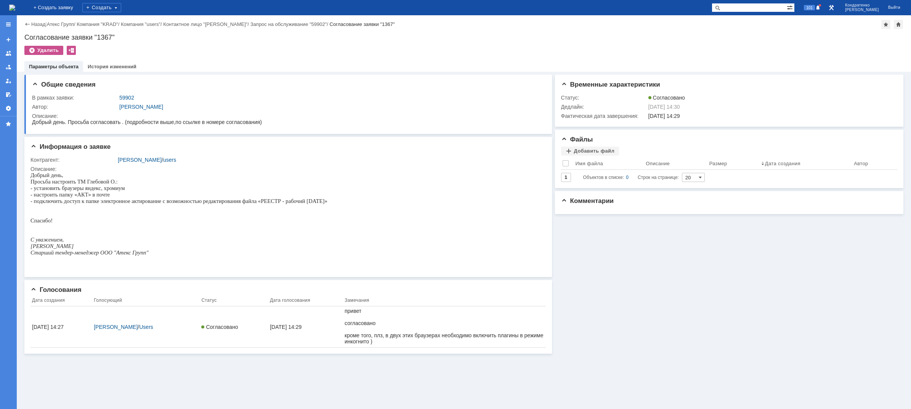
drag, startPoint x: 375, startPoint y: 347, endPoint x: 390, endPoint y: 346, distance: 15.3
click at [388, 347] on td at bounding box center [444, 326] width 202 height 41
drag, startPoint x: 386, startPoint y: 341, endPoint x: 375, endPoint y: 342, distance: 10.7
click at [386, 341] on div "кроме того, плз, в двух этих браузерах необходимо включить плагины в режиме инк…" at bounding box center [444, 338] width 199 height 12
drag, startPoint x: 351, startPoint y: 342, endPoint x: 370, endPoint y: 342, distance: 19.4
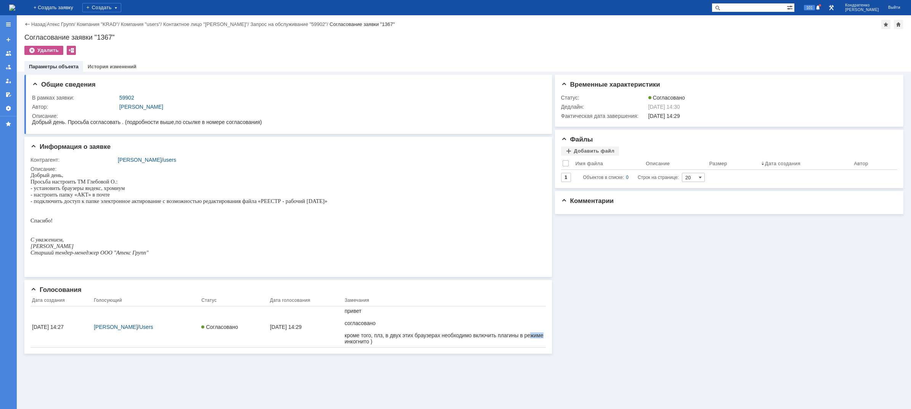
click at [366, 342] on div "кроме того, плз, в двух этих браузерах необходимо включить плагины в режиме инк…" at bounding box center [444, 338] width 199 height 12
click at [378, 338] on div "кроме того, плз, в двух этих браузерах необходимо включить плагины в режиме инк…" at bounding box center [444, 338] width 199 height 12
click at [815, 7] on span "101" at bounding box center [809, 7] width 11 height 5
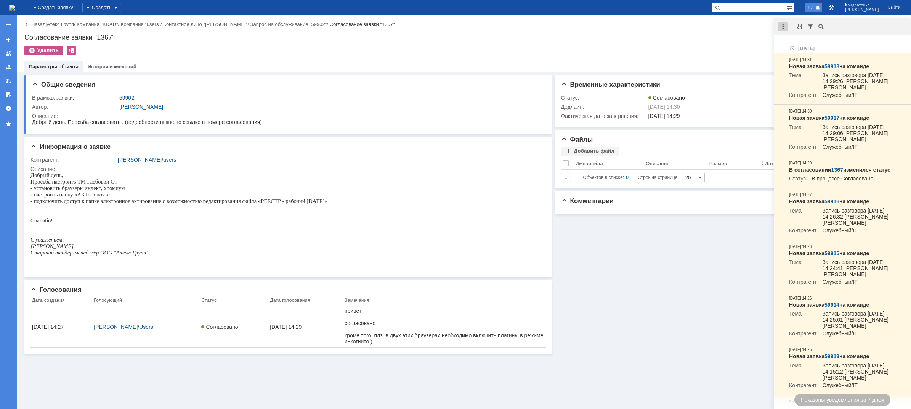
click at [785, 27] on div at bounding box center [782, 26] width 9 height 9
click at [792, 49] on div "Отметить уведомления прочитанными" at bounding box center [835, 45] width 102 height 5
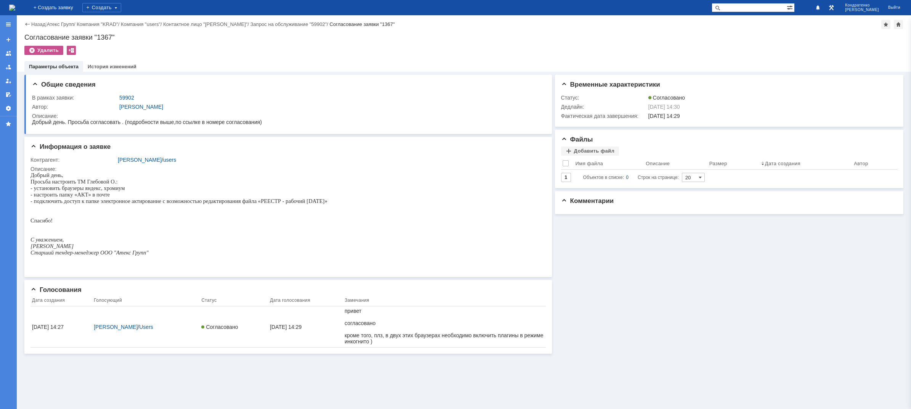
click at [741, 42] on div "Назад | Атекс Групп / Компания "KRAD" / Компания "users" / Контактное лицо "Бро…" at bounding box center [464, 43] width 894 height 56
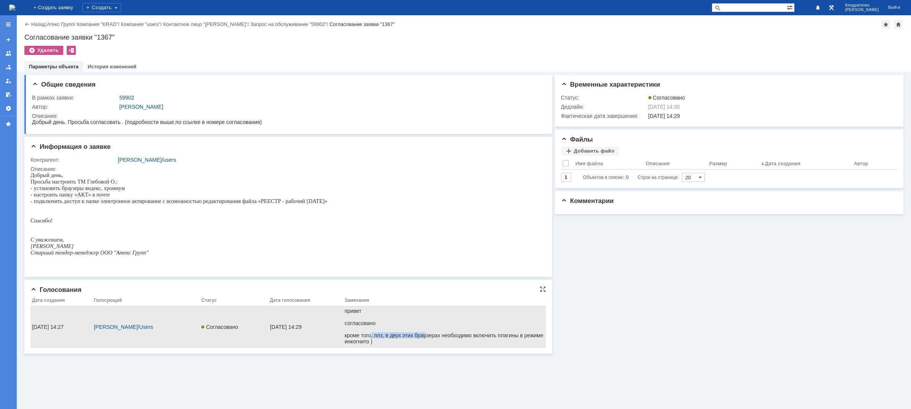
drag, startPoint x: 370, startPoint y: 333, endPoint x: 431, endPoint y: 334, distance: 60.6
click at [426, 333] on div "кроме того, плз, в двух этих браузерах необходимо включить плагины в режиме инк…" at bounding box center [444, 338] width 199 height 12
drag, startPoint x: 467, startPoint y: 335, endPoint x: 494, endPoint y: 335, distance: 27.1
click at [494, 335] on div "кроме того, плз, в двух этих браузерах необходимо включить плагины в режиме инк…" at bounding box center [444, 338] width 199 height 12
drag, startPoint x: 369, startPoint y: 343, endPoint x: 394, endPoint y: 343, distance: 25.2
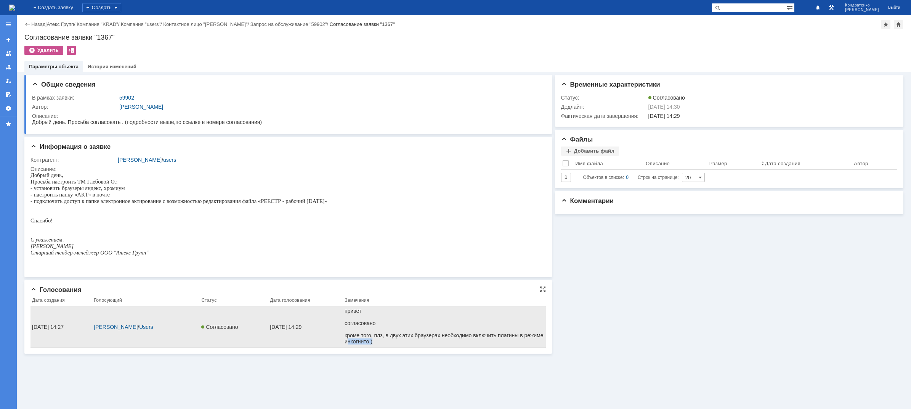
click at [394, 343] on div "кроме того, плз, в двух этих браузерах необходимо включить плагины в режиме инк…" at bounding box center [444, 338] width 199 height 12
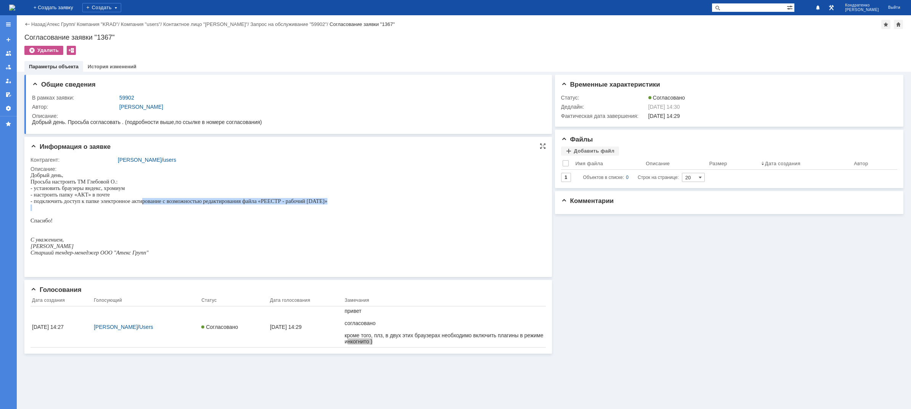
drag, startPoint x: 144, startPoint y: 202, endPoint x: 217, endPoint y: 212, distance: 73.0
click at [217, 212] on div "Добрый день, Просьба настроить ТМ Глебовой О.: - установить браузеры яндекс, хр…" at bounding box center [178, 217] width 297 height 90
click at [260, 208] on p at bounding box center [178, 207] width 297 height 6
drag, startPoint x: 268, startPoint y: 204, endPoint x: 301, endPoint y: 201, distance: 32.9
click at [300, 201] on p "- подключить доступ к папке электронное актирование с возможностью редактирован…" at bounding box center [178, 201] width 297 height 6
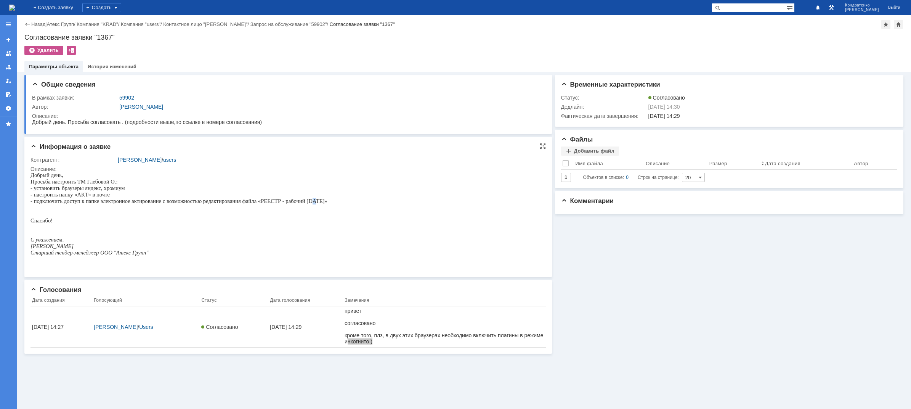
click at [316, 202] on span "- подключить доступ к папке электронное актирование с возможностью редактирован…" at bounding box center [178, 201] width 297 height 6
click at [199, 197] on p "- настроить папку «АКТ» в почте" at bounding box center [178, 194] width 297 height 6
drag, startPoint x: 111, startPoint y: 197, endPoint x: 148, endPoint y: 196, distance: 37.0
click at [148, 196] on p "- настроить папку «АКТ» в почте" at bounding box center [178, 194] width 297 height 6
click at [104, 190] on span "- установить браузеры яндекс, хромиум" at bounding box center [77, 188] width 95 height 6
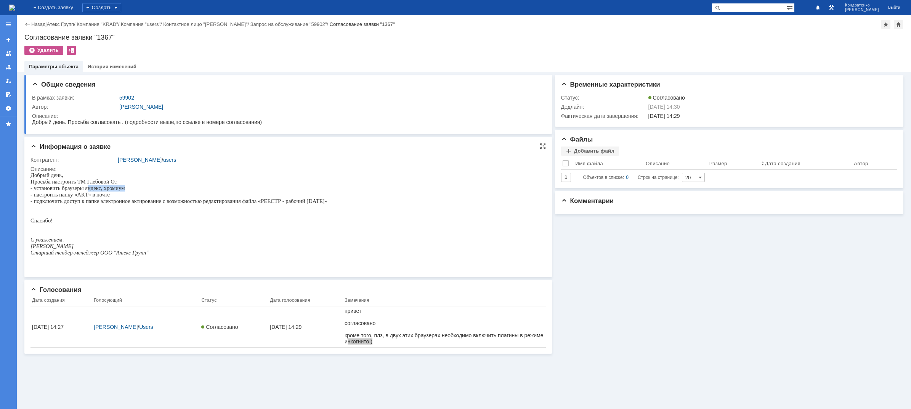
drag, startPoint x: 87, startPoint y: 189, endPoint x: 127, endPoint y: 190, distance: 40.0
click at [127, 190] on p "- установить браузеры яндекс, хромиум" at bounding box center [178, 188] width 297 height 6
click at [66, 194] on span "- настроить папку «АКТ» в почте" at bounding box center [69, 194] width 79 height 6
drag, startPoint x: 58, startPoint y: 199, endPoint x: 83, endPoint y: 200, distance: 25.2
click at [79, 200] on div "Добрый день, Просьба настроить ТМ Глебовой О.: - установить браузеры яндекс, хр…" at bounding box center [178, 217] width 297 height 90
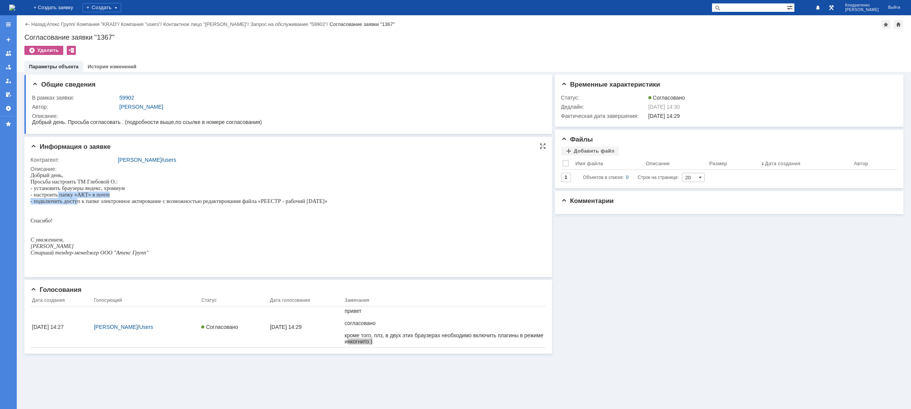
click at [105, 198] on p "- настроить папку «АКТ» в почте" at bounding box center [178, 194] width 297 height 6
drag, startPoint x: 63, startPoint y: 193, endPoint x: 90, endPoint y: 193, distance: 26.7
click at [88, 193] on span "- настроить папку «АКТ» в почте" at bounding box center [69, 194] width 79 height 6
click at [74, 183] on span "Просьба настроить ТМ Глебовой О.:" at bounding box center [73, 181] width 87 height 6
drag, startPoint x: 34, startPoint y: 186, endPoint x: 79, endPoint y: 191, distance: 45.2
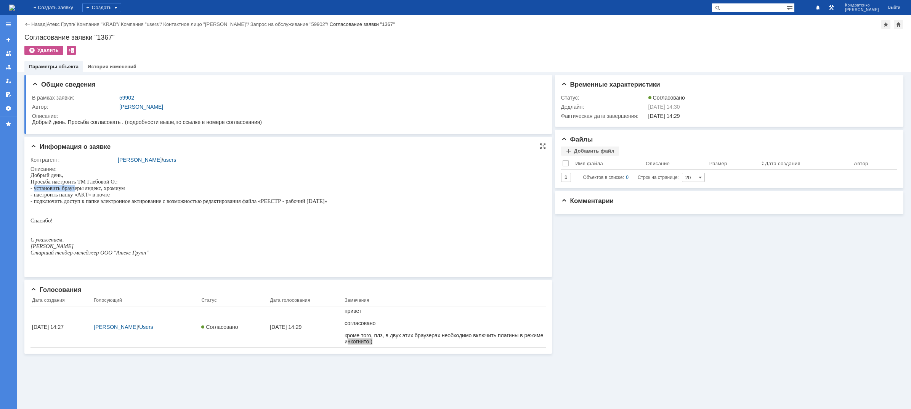
click at [78, 191] on span "- установить браузеры яндекс, хромиум" at bounding box center [77, 188] width 95 height 6
click at [92, 190] on span "- установить браузеры яндекс, хромиум" at bounding box center [77, 188] width 95 height 6
drag, startPoint x: 72, startPoint y: 186, endPoint x: 116, endPoint y: 189, distance: 43.9
click at [116, 189] on span "- установить браузеры яндекс, хромиум" at bounding box center [77, 188] width 95 height 6
click at [15, 11] on img at bounding box center [12, 8] width 6 height 6
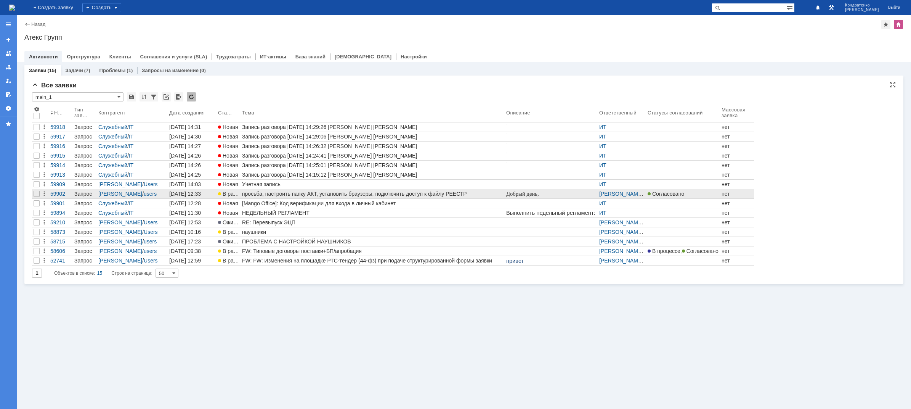
click at [283, 191] on div "просьба, настроить папку АКТ, установить браузеры, подключить доступ к файлу РЕ…" at bounding box center [372, 194] width 261 height 6
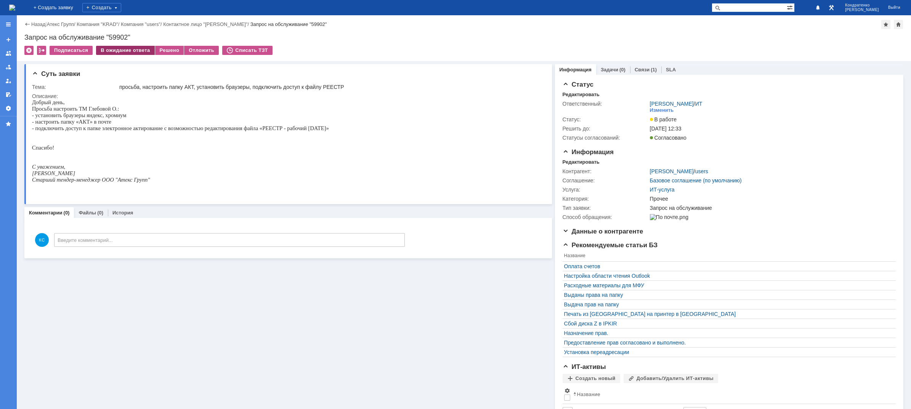
click at [120, 50] on div "В ожидание ответа" at bounding box center [125, 50] width 58 height 9
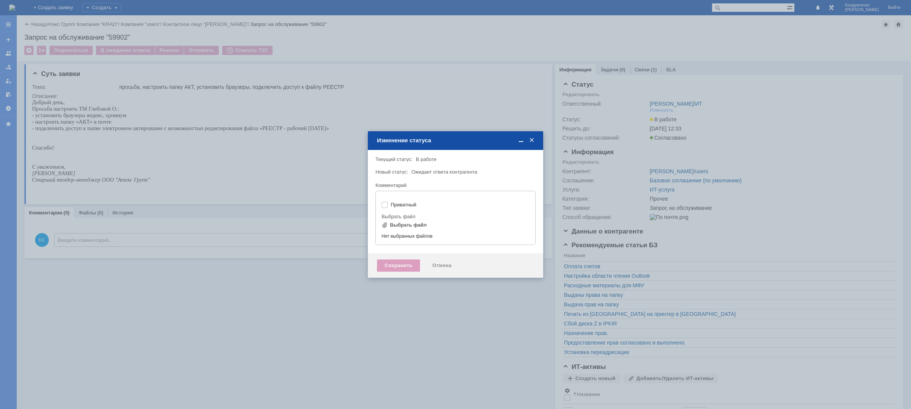
type input "[не указано]"
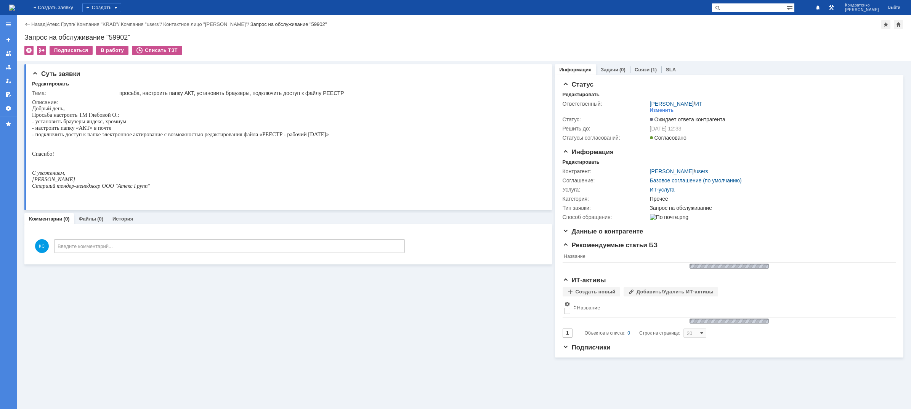
click at [15, 5] on img at bounding box center [12, 8] width 6 height 6
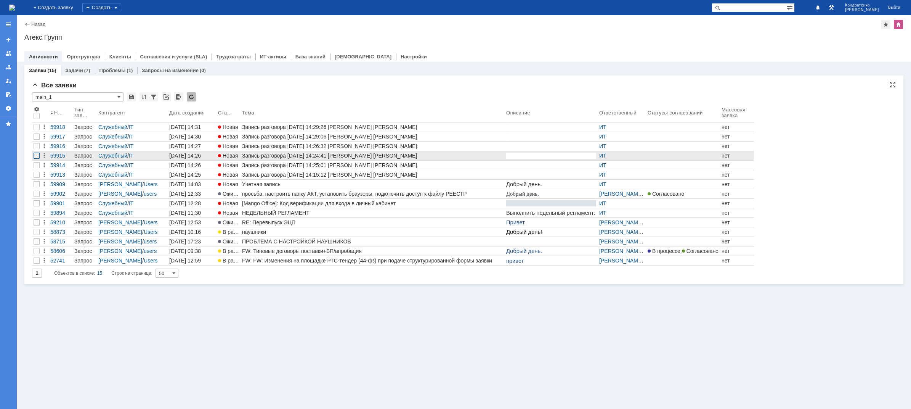
click at [39, 155] on div at bounding box center [37, 155] width 6 height 6
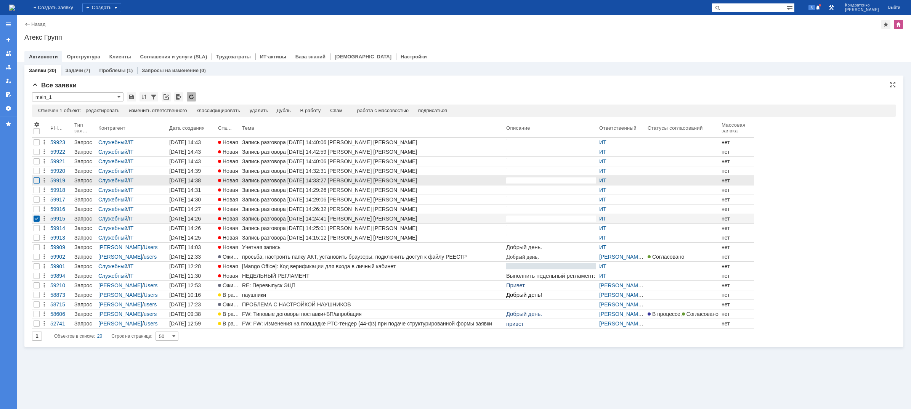
click at [36, 180] on div at bounding box center [37, 180] width 6 height 6
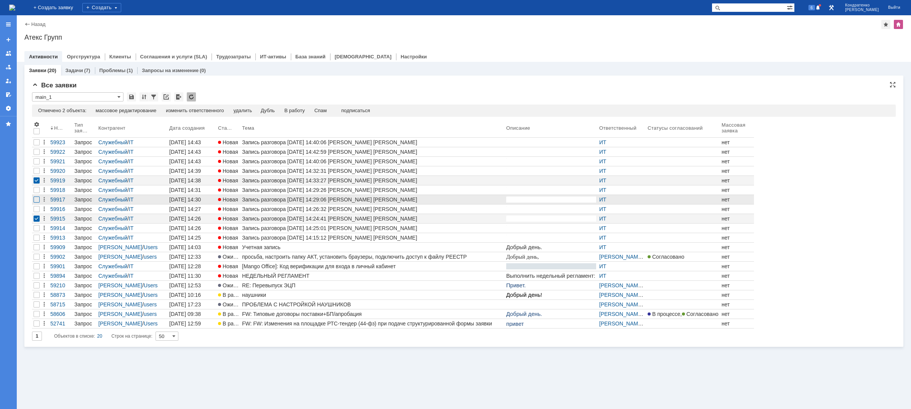
click at [38, 200] on div at bounding box center [37, 199] width 6 height 6
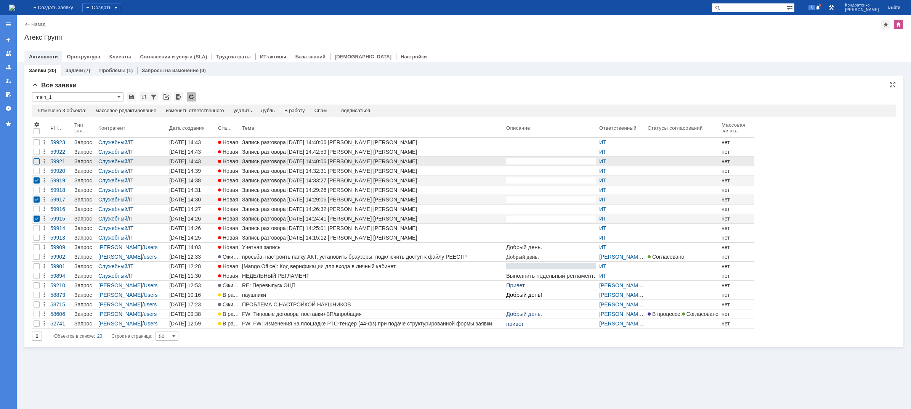
click at [36, 159] on div at bounding box center [37, 161] width 6 height 6
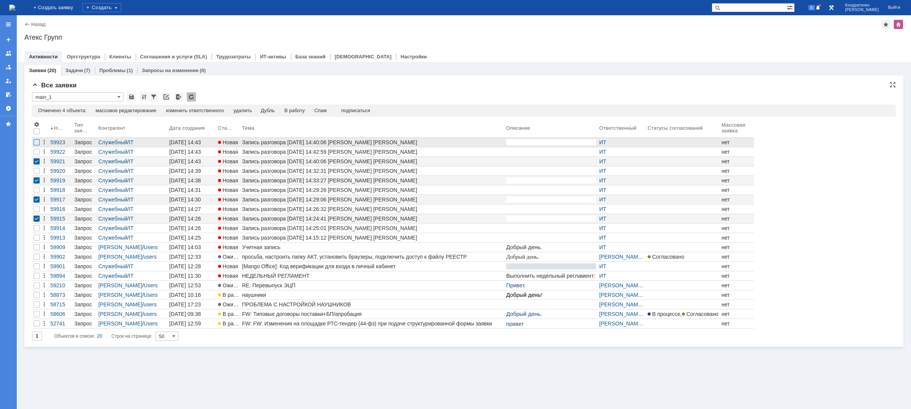
click at [35, 142] on div at bounding box center [37, 142] width 6 height 6
click at [321, 108] on div "Спам" at bounding box center [323, 110] width 13 height 6
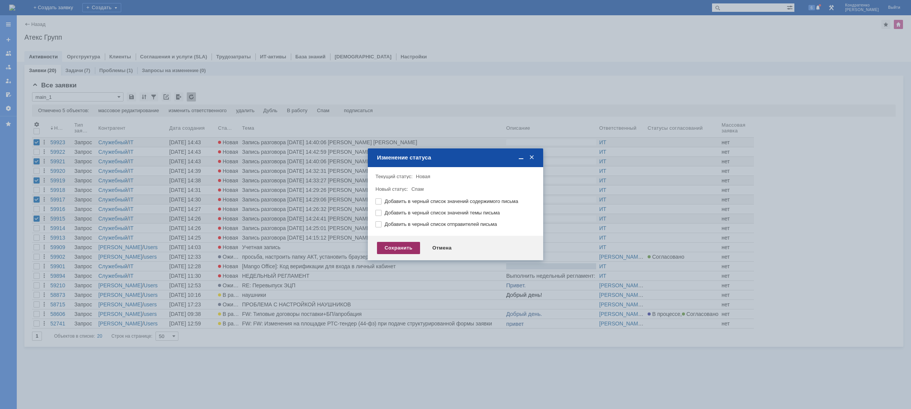
click at [398, 250] on div "Сохранить" at bounding box center [398, 248] width 43 height 12
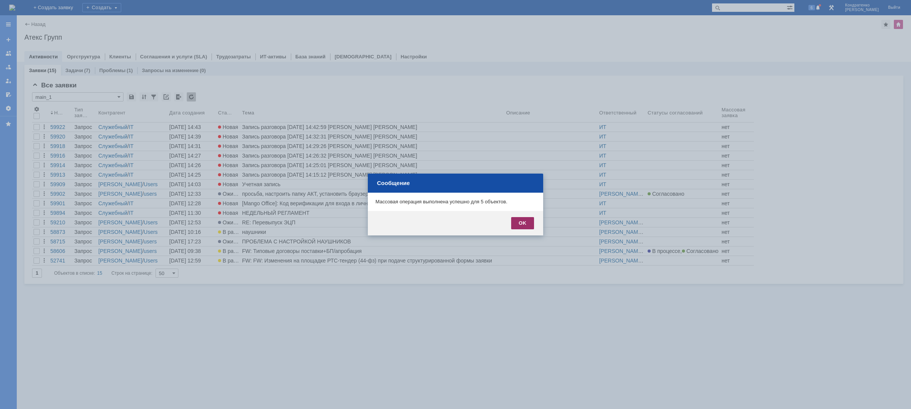
click at [524, 218] on div "OK" at bounding box center [522, 223] width 23 height 12
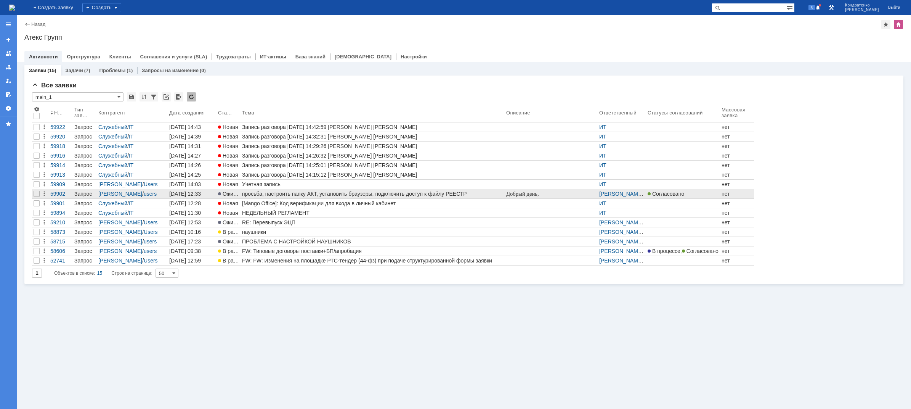
click at [322, 191] on div "просьба, настроить папку АКТ, установить браузеры, подключить доступ к файлу РЕ…" at bounding box center [372, 194] width 261 height 6
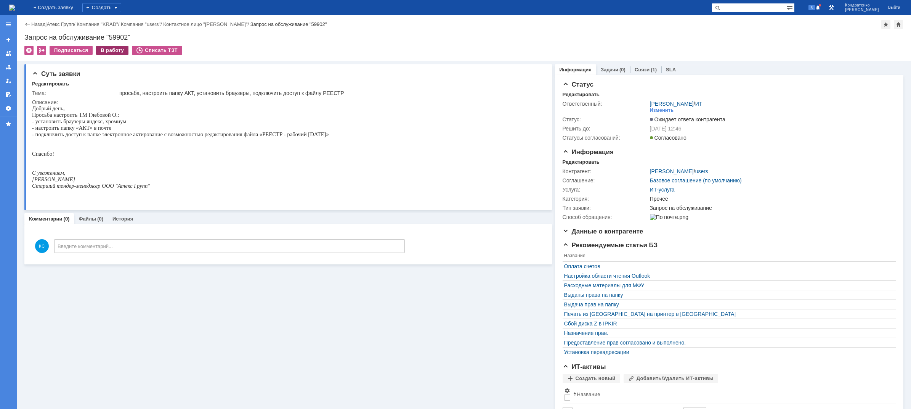
click at [103, 52] on div "В работу" at bounding box center [112, 50] width 32 height 9
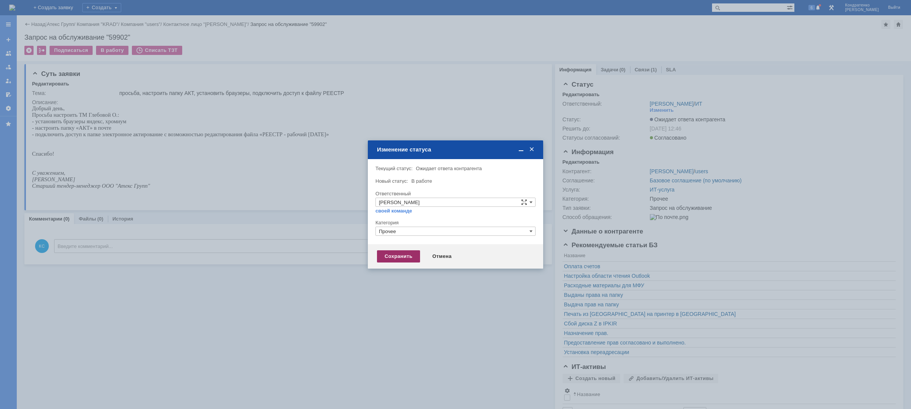
click at [395, 258] on div "Сохранить" at bounding box center [398, 256] width 43 height 12
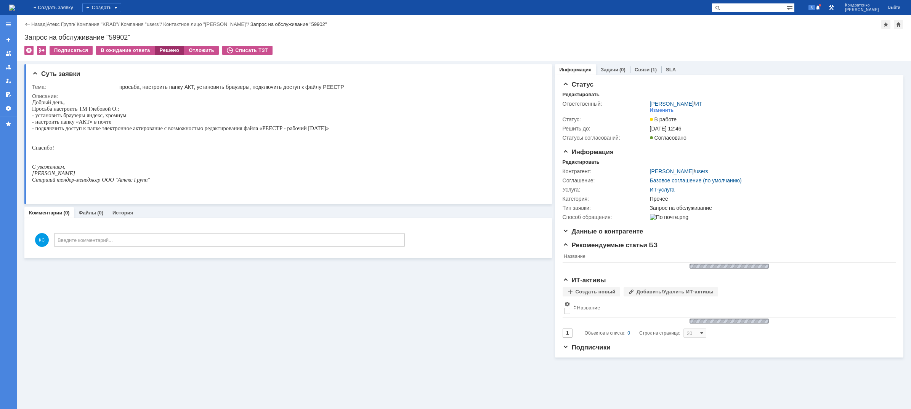
click at [162, 51] on div "Решено" at bounding box center [169, 50] width 29 height 9
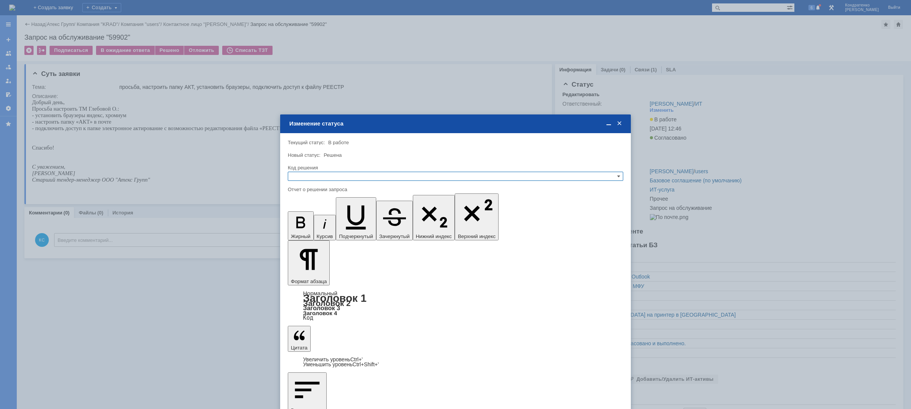
click at [325, 174] on input "text" at bounding box center [455, 176] width 335 height 9
click at [311, 212] on span "Решено" at bounding box center [455, 213] width 329 height 6
type input "Решено"
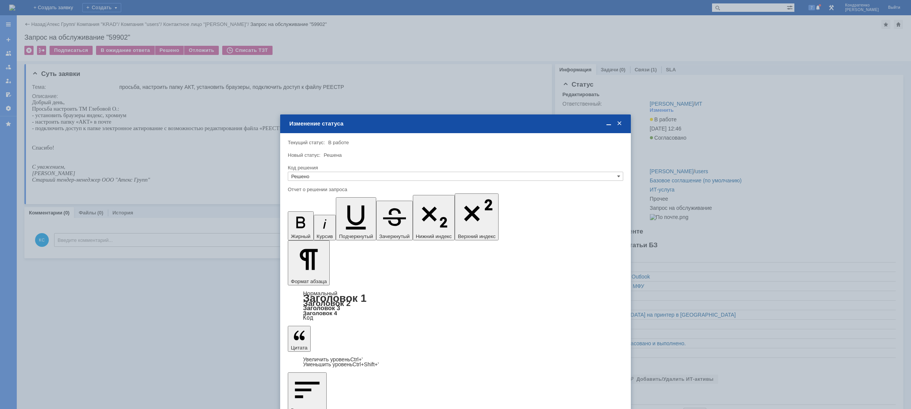
drag, startPoint x: 542, startPoint y: 2253, endPoint x: 463, endPoint y: 2252, distance: 79.7
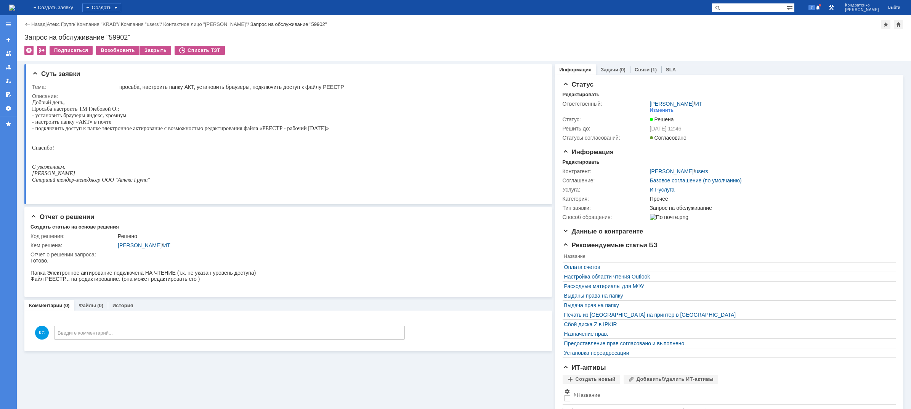
click at [15, 5] on img at bounding box center [12, 8] width 6 height 6
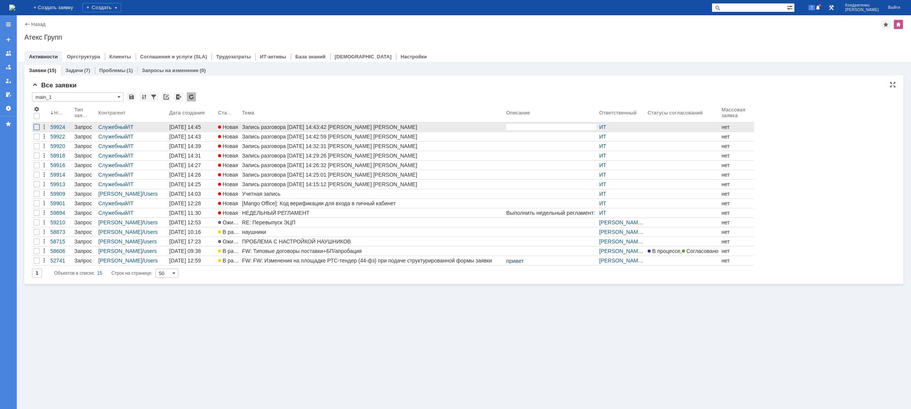
click at [35, 129] on div at bounding box center [37, 127] width 6 height 6
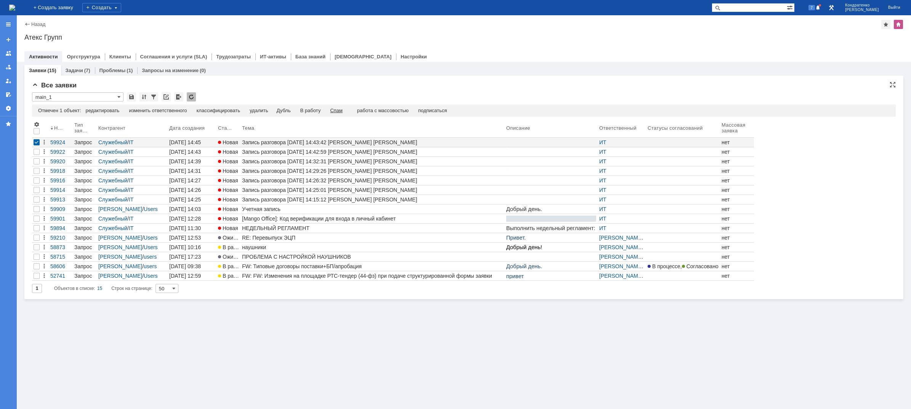
click at [342, 111] on div "Спам" at bounding box center [336, 110] width 13 height 6
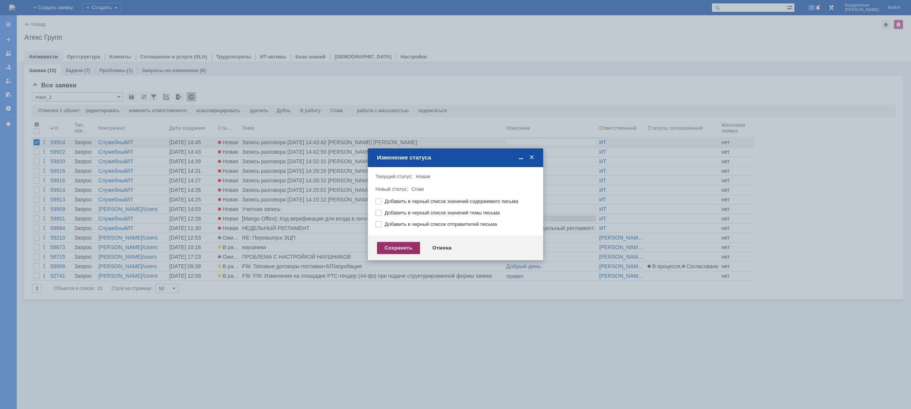
click at [399, 248] on div "Сохранить" at bounding box center [398, 248] width 43 height 12
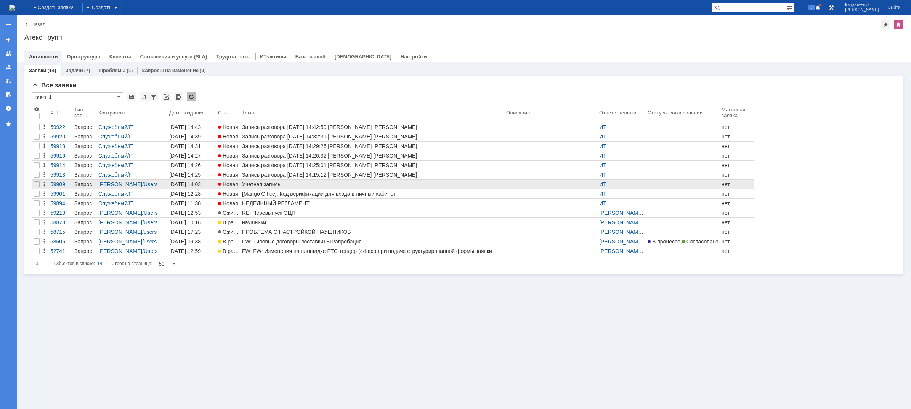
click at [260, 186] on div "Учетная запись" at bounding box center [372, 184] width 261 height 6
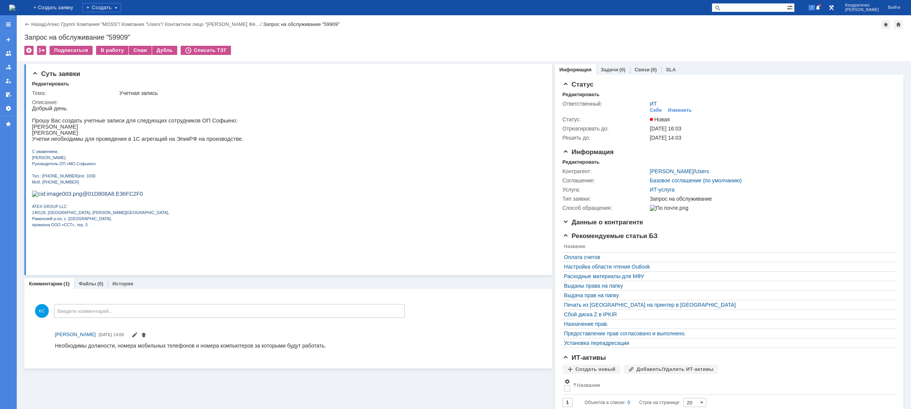
click at [15, 8] on img at bounding box center [12, 8] width 6 height 6
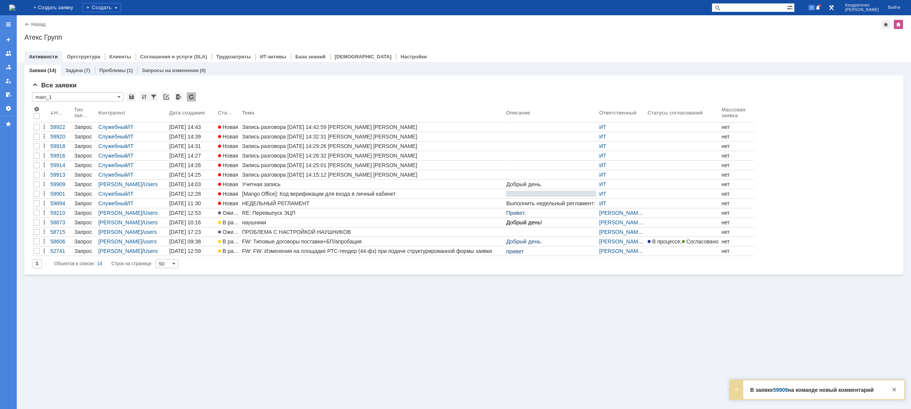
click at [779, 388] on link "59909" at bounding box center [780, 389] width 15 height 6
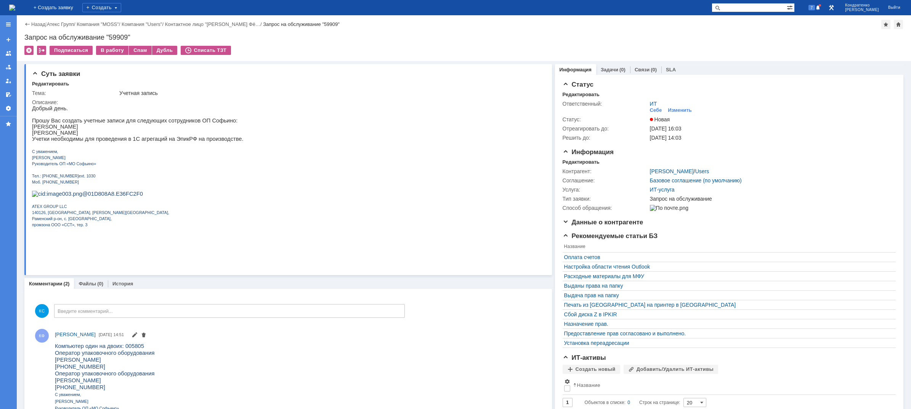
click at [15, 9] on img at bounding box center [12, 8] width 6 height 6
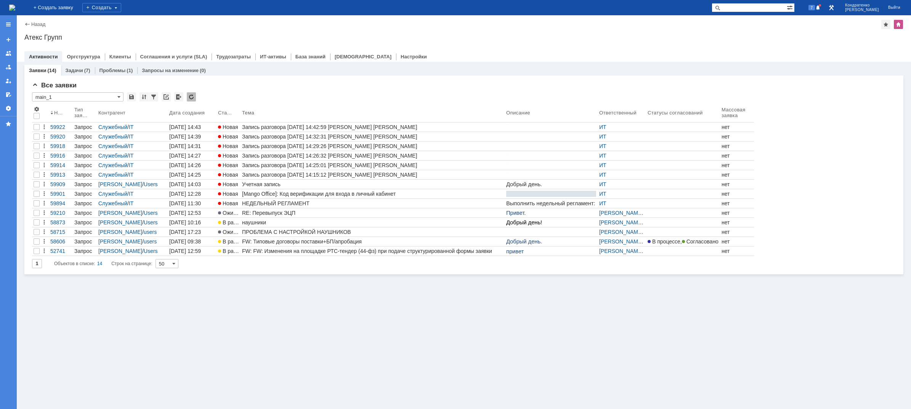
click at [511, 298] on div "Заявки (14) Задачи (7) Проблемы (1) Запросы на изменение (0) Все заявки * main_…" at bounding box center [464, 235] width 894 height 347
